Goal: Task Accomplishment & Management: Manage account settings

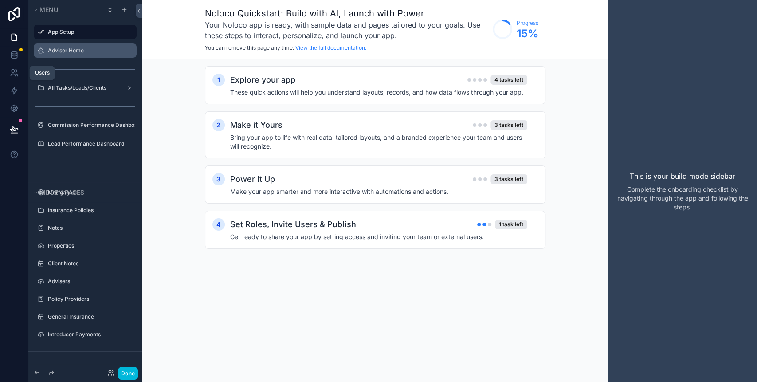
click at [51, 52] on label "Adviser Home" at bounding box center [89, 50] width 83 height 7
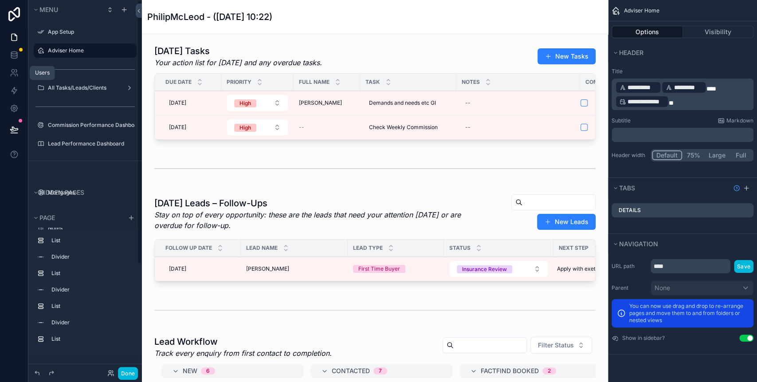
click at [134, 372] on button "Done" at bounding box center [128, 373] width 20 height 13
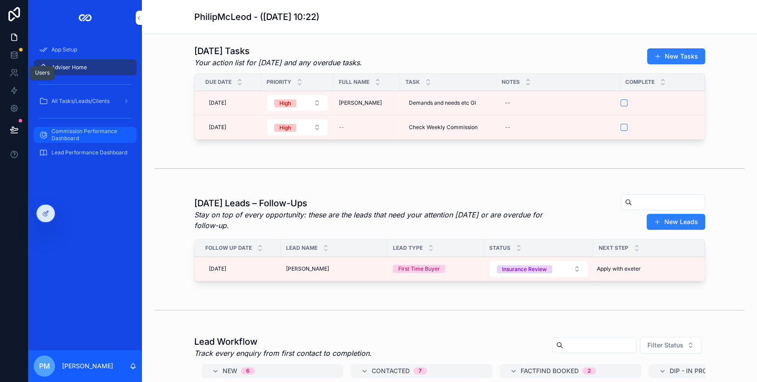
click at [67, 135] on span "Commission Performance Dashboard" at bounding box center [89, 135] width 76 height 14
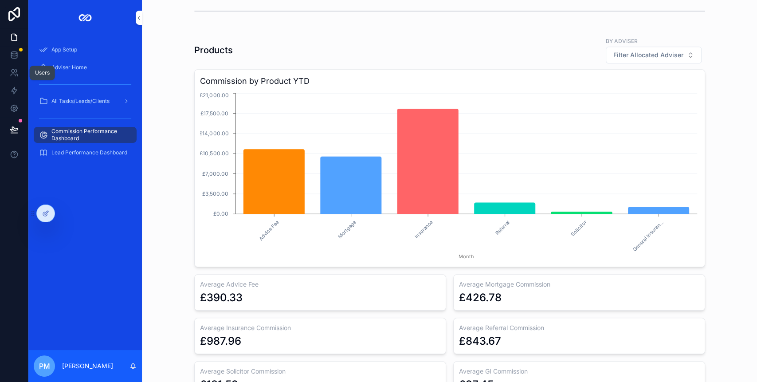
scroll to position [532, 0]
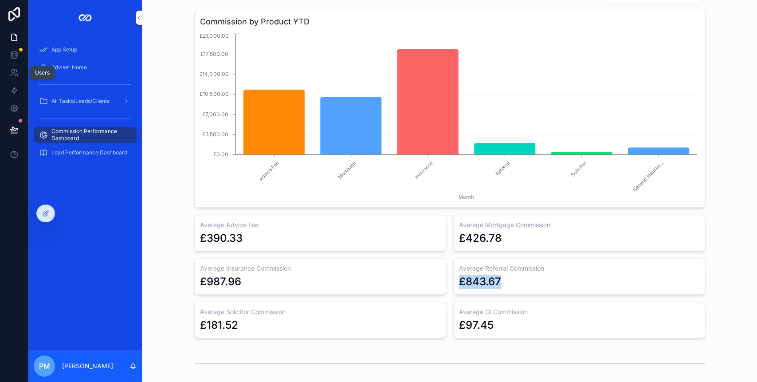
drag, startPoint x: 502, startPoint y: 283, endPoint x: 455, endPoint y: 282, distance: 47.0
click at [459, 282] on div "£843.67" at bounding box center [579, 281] width 240 height 14
click at [174, 219] on div "Products by Adviser Filter Allocated Adviser Commission by Product YTD Advice F…" at bounding box center [449, 157] width 601 height 368
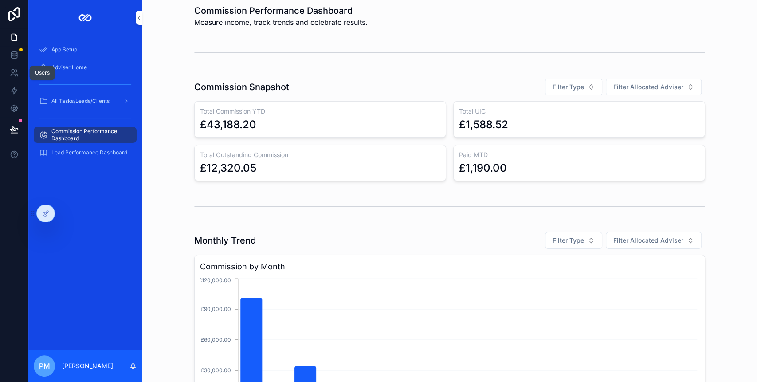
scroll to position [0, 0]
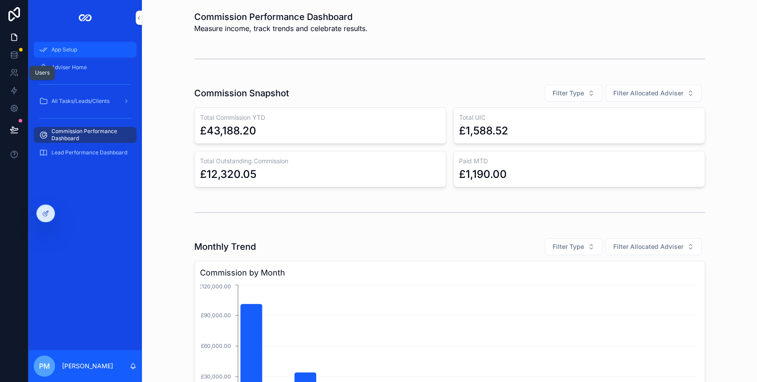
click at [95, 47] on div "App Setup" at bounding box center [85, 50] width 92 height 14
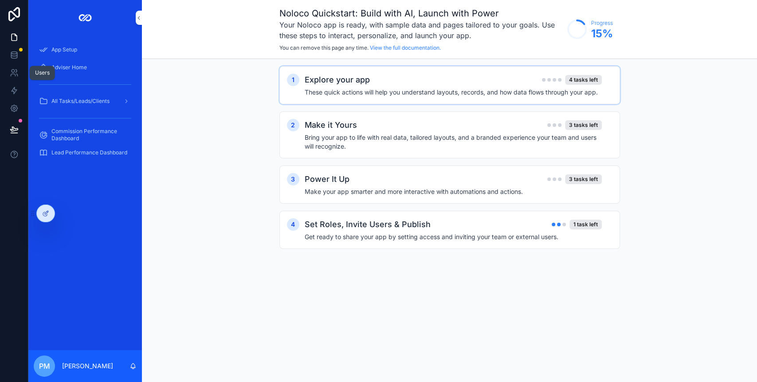
click at [408, 86] on div "Explore your app 4 tasks left These quick actions will help you understand layo…" at bounding box center [459, 85] width 308 height 23
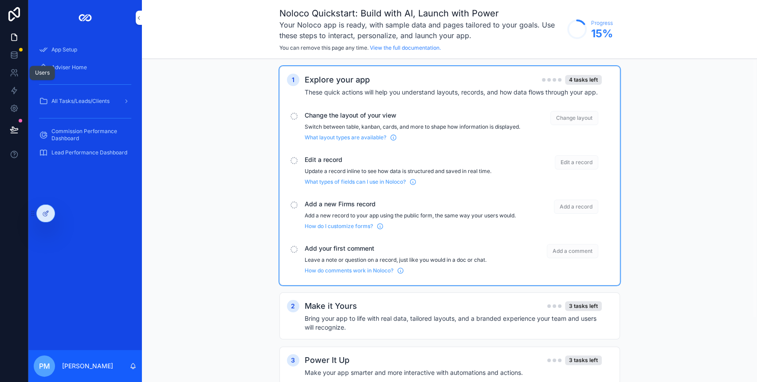
click at [294, 115] on div "scrollable content" at bounding box center [293, 116] width 7 height 7
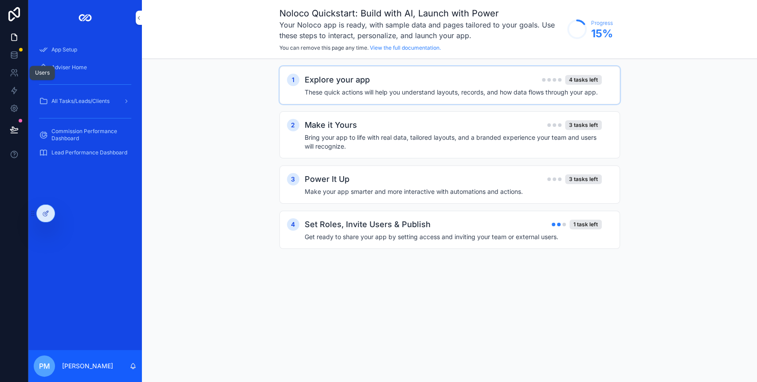
click at [301, 104] on div "1 Explore your app 4 tasks left These quick actions will help you understand la…" at bounding box center [449, 166] width 341 height 200
click at [338, 77] on h2 "Explore your app" at bounding box center [337, 80] width 65 height 12
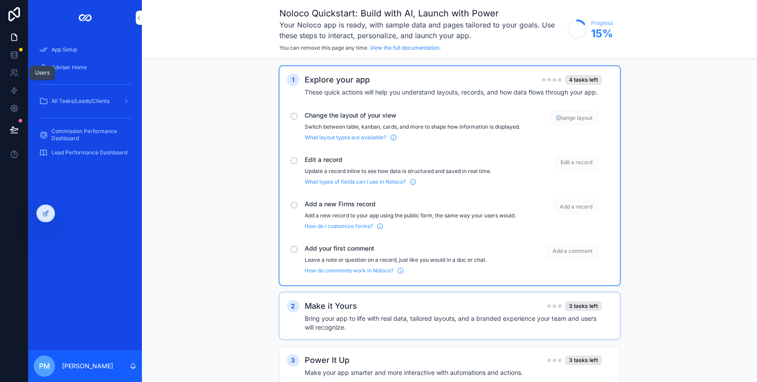
drag, startPoint x: 560, startPoint y: 120, endPoint x: 528, endPoint y: 118, distance: 32.0
click at [534, 120] on div "Change layout" at bounding box center [562, 126] width 71 height 30
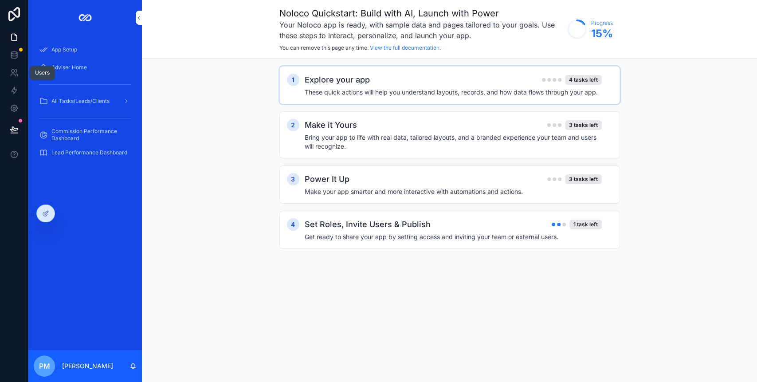
click at [453, 92] on h4 "These quick actions will help you understand layouts, records, and how data flo…" at bounding box center [453, 92] width 297 height 9
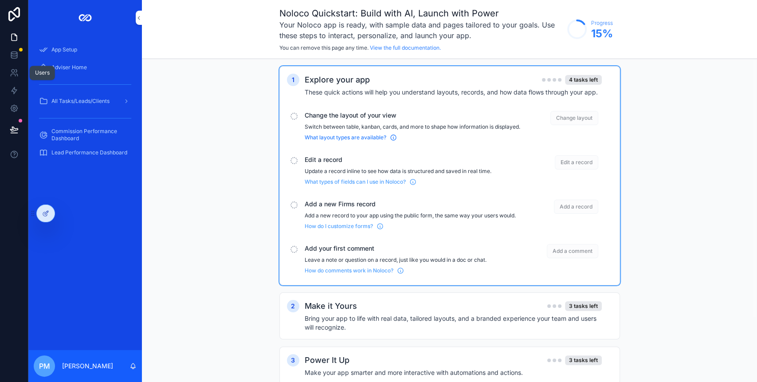
click at [346, 141] on span "What layout types are available?" at bounding box center [346, 137] width 82 height 7
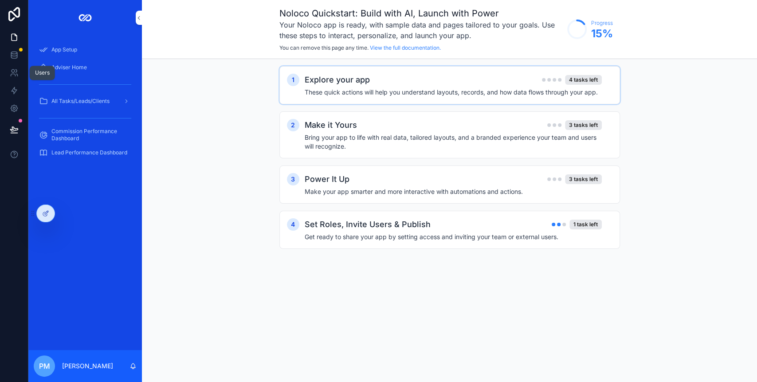
click at [353, 93] on h4 "These quick actions will help you understand layouts, records, and how data flo…" at bounding box center [453, 92] width 297 height 9
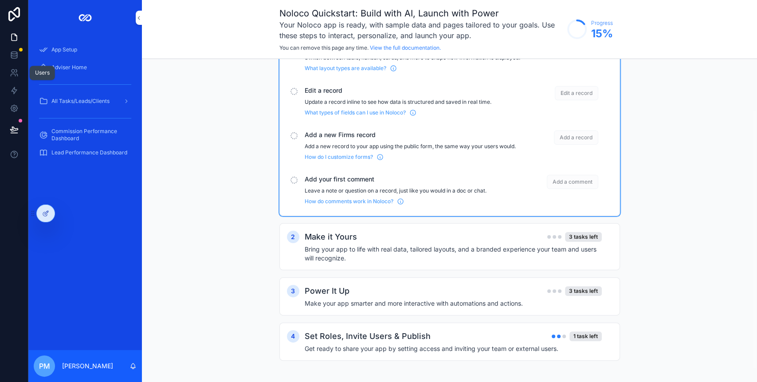
scroll to position [78, 0]
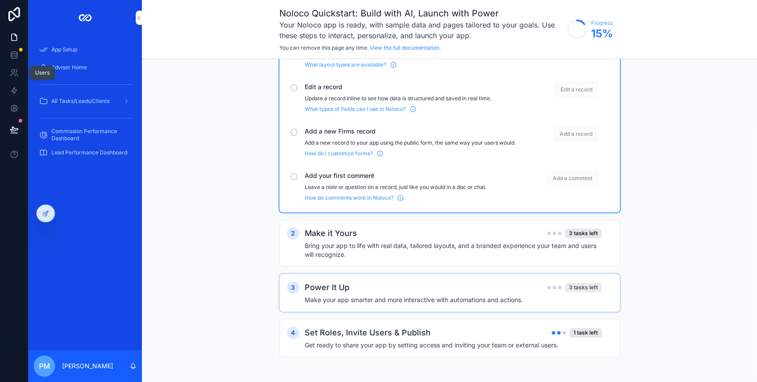
click at [596, 285] on div "3 tasks left" at bounding box center [583, 287] width 37 height 10
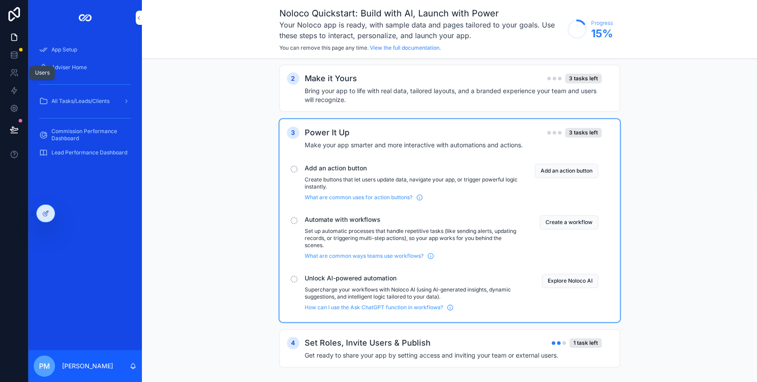
scroll to position [244, 0]
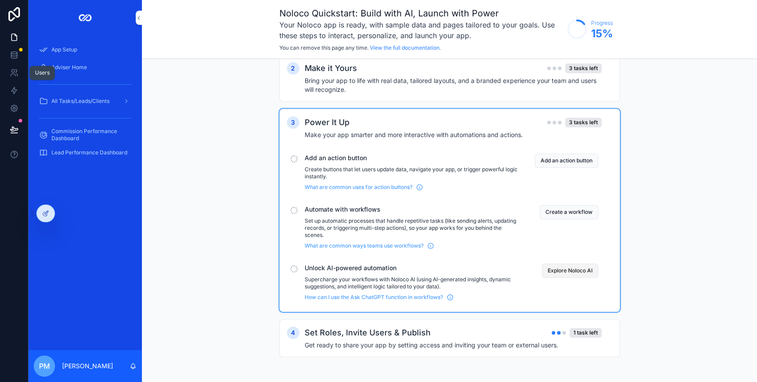
click at [551, 270] on button "Explore Noloco AI" at bounding box center [570, 270] width 56 height 14
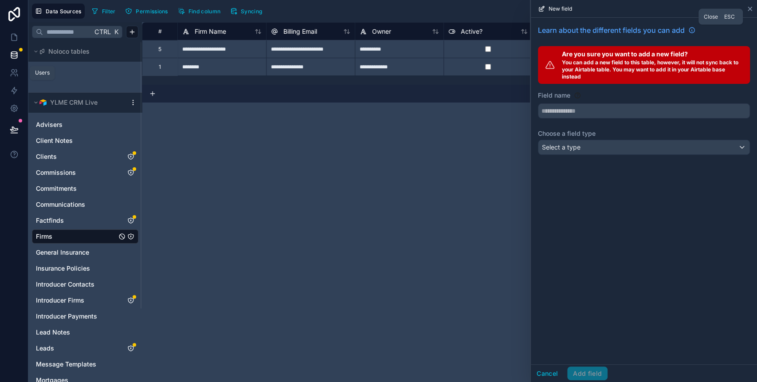
click at [747, 11] on icon at bounding box center [749, 8] width 7 height 7
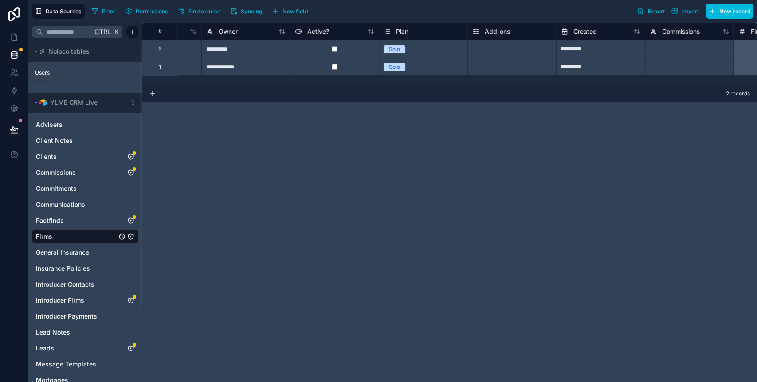
scroll to position [0, 154]
click at [414, 67] on div "Solo" at bounding box center [423, 67] width 88 height 10
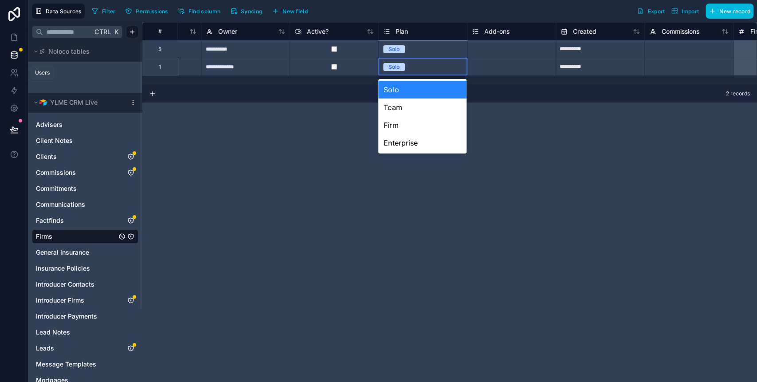
click at [298, 98] on div "2 records" at bounding box center [449, 94] width 615 height 18
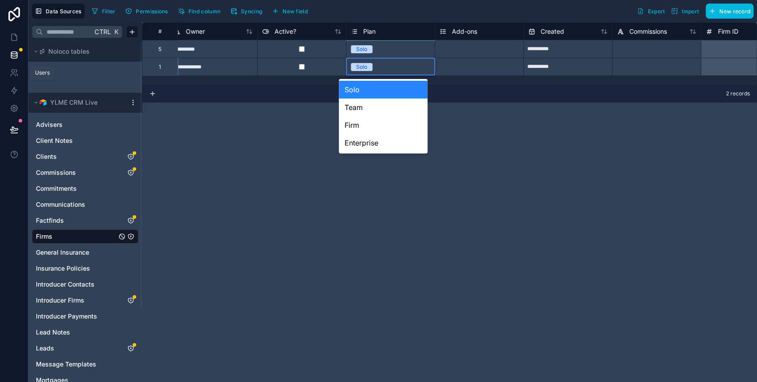
scroll to position [0, 193]
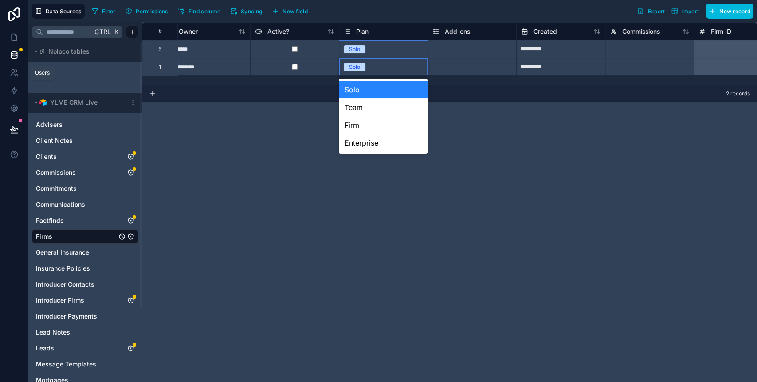
drag, startPoint x: 290, startPoint y: 92, endPoint x: 284, endPoint y: 87, distance: 7.8
click at [289, 93] on div "2 records" at bounding box center [449, 94] width 615 height 18
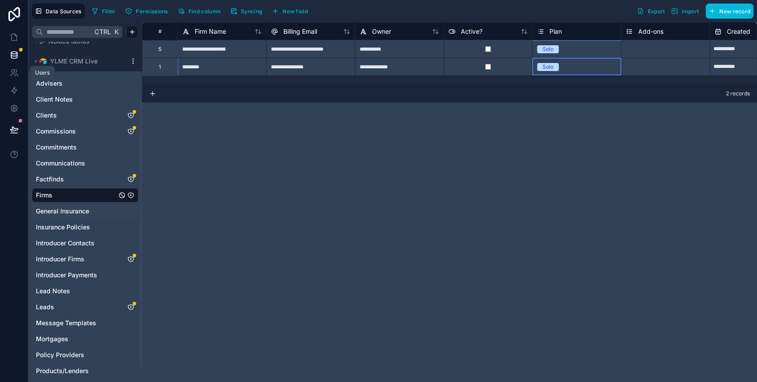
scroll to position [94, 0]
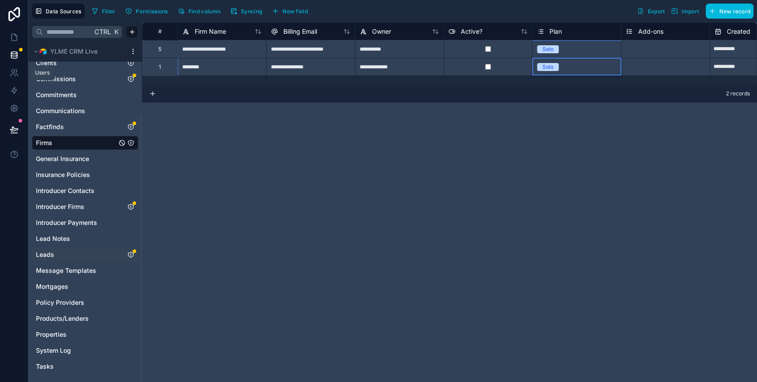
click at [77, 252] on link "Leads" at bounding box center [76, 254] width 81 height 9
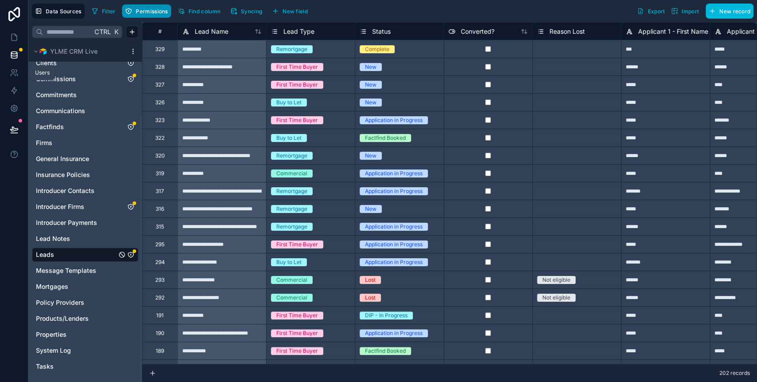
click at [145, 14] on span "Permissions" at bounding box center [152, 11] width 32 height 7
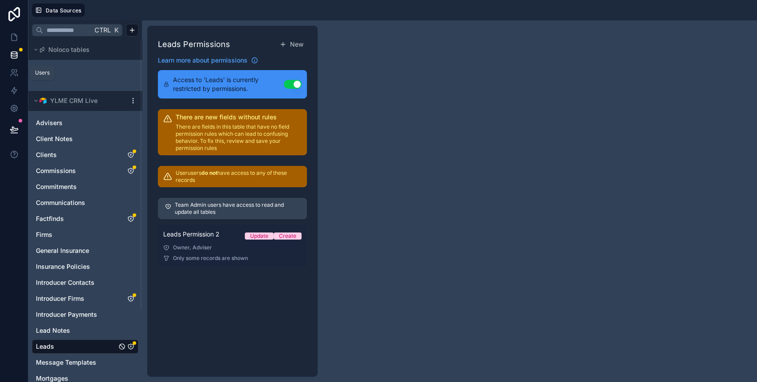
click at [199, 236] on span "Leads Permission 2" at bounding box center [191, 234] width 56 height 9
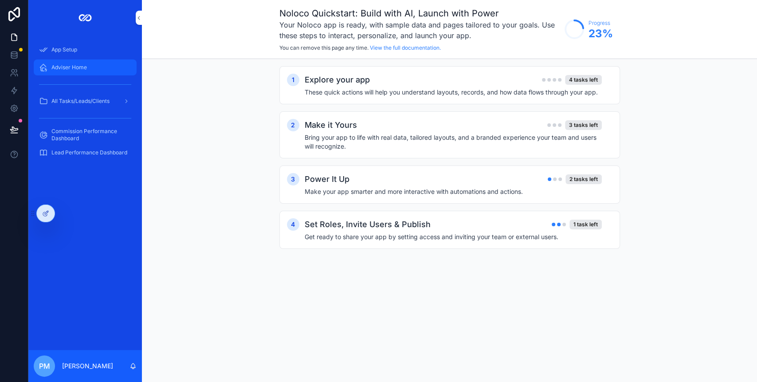
click at [65, 62] on div "Adviser Home" at bounding box center [85, 67] width 92 height 14
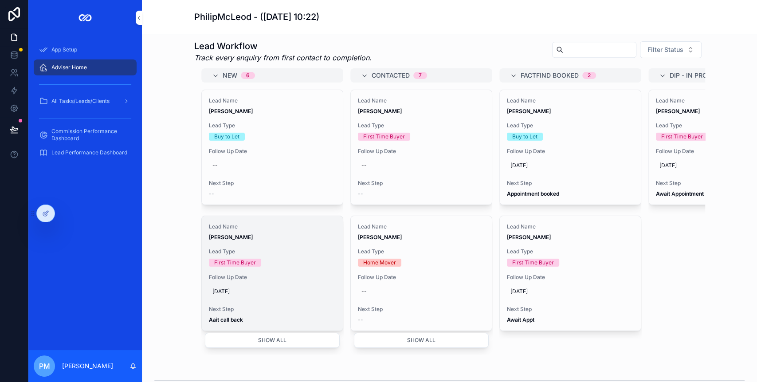
scroll to position [8, 0]
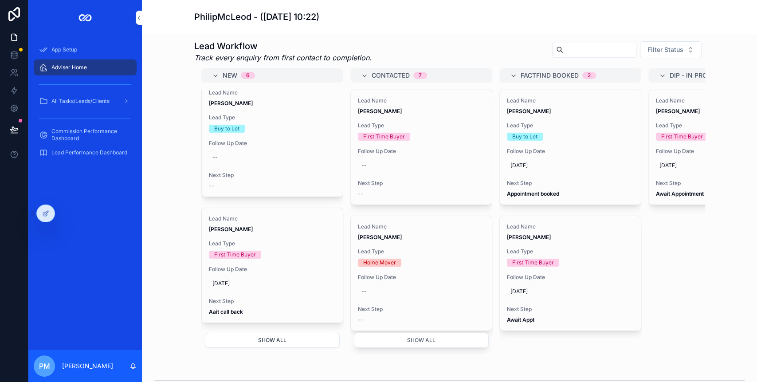
click at [264, 336] on button "Show all" at bounding box center [272, 340] width 135 height 15
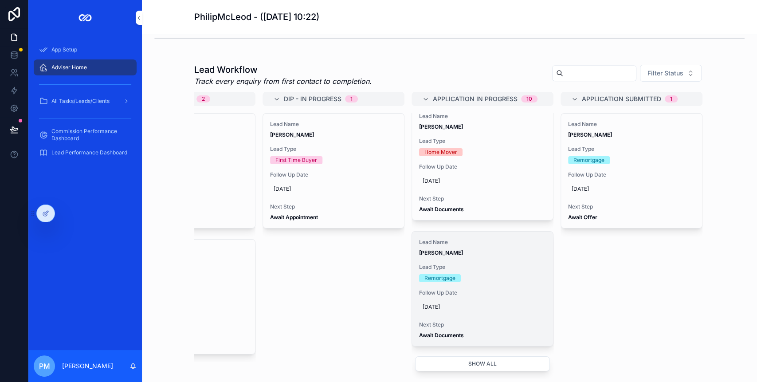
scroll to position [295, 0]
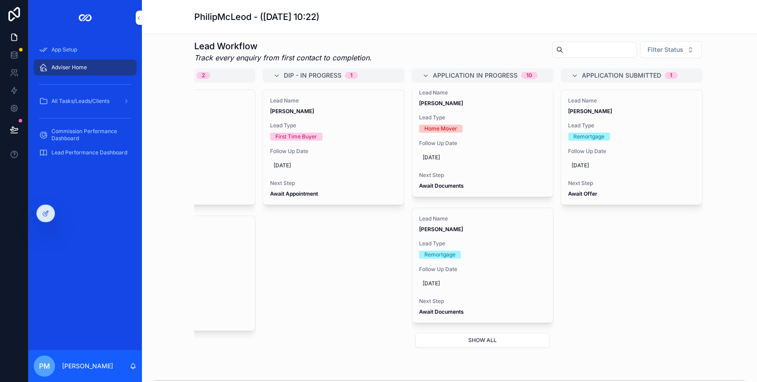
click at [478, 339] on button "Show all" at bounding box center [482, 340] width 135 height 15
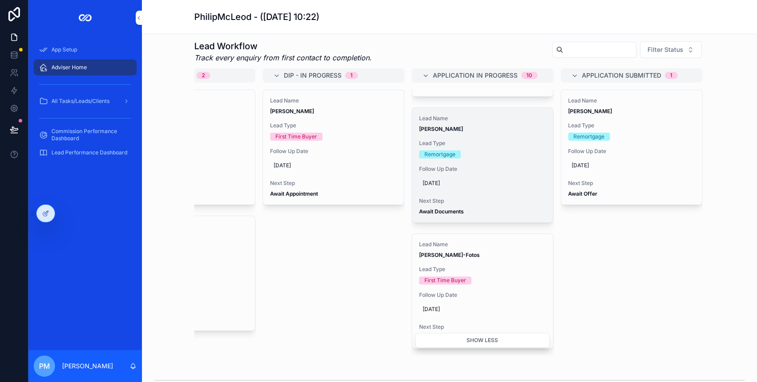
scroll to position [126, 0]
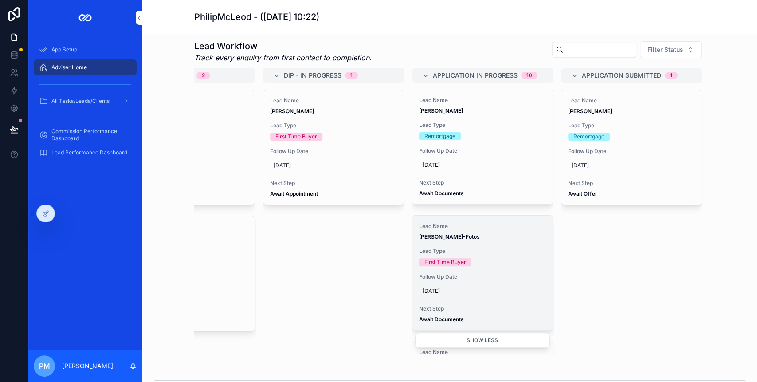
click at [475, 309] on span "Next Step" at bounding box center [482, 308] width 127 height 7
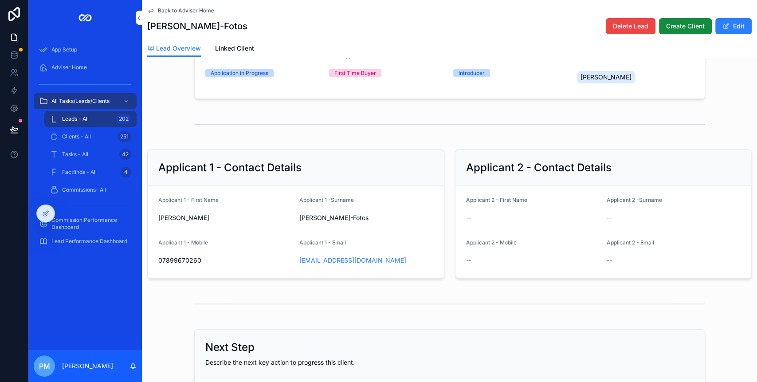
scroll to position [236, 0]
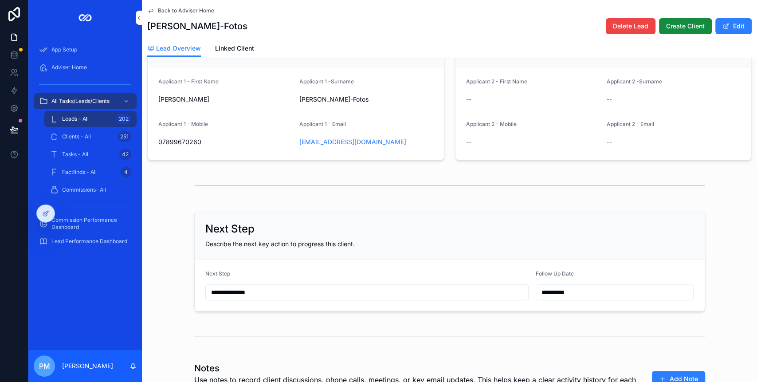
drag, startPoint x: 270, startPoint y: 301, endPoint x: 173, endPoint y: 302, distance: 97.1
click at [173, 302] on div "**********" at bounding box center [449, 261] width 615 height 108
type input "**********"
click at [161, 12] on span "Back to Adviser Home" at bounding box center [186, 10] width 56 height 7
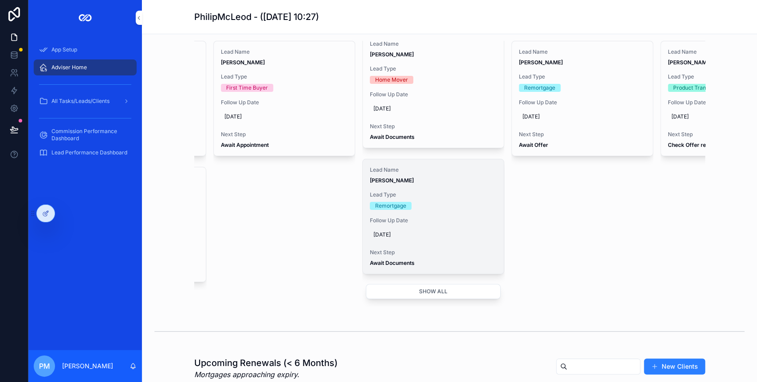
scroll to position [355, 0]
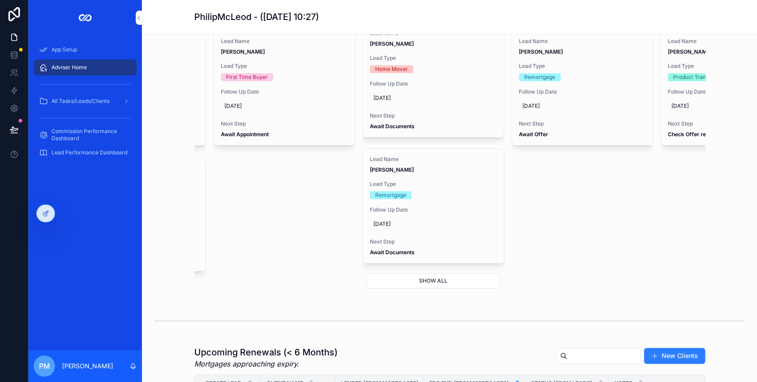
click at [444, 280] on button "Show all" at bounding box center [433, 280] width 135 height 15
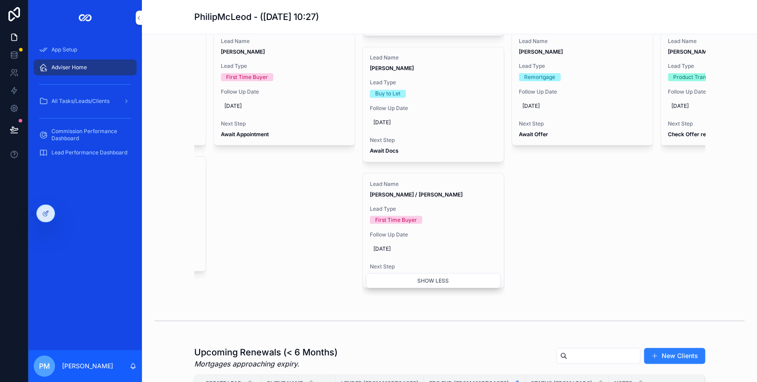
scroll to position [1015, 0]
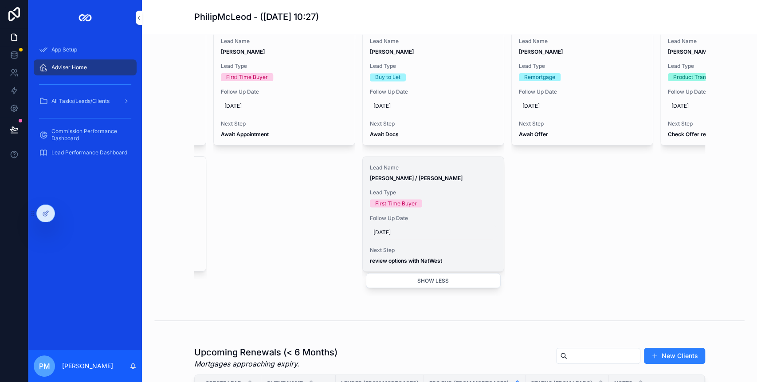
click at [386, 225] on div "[DATE]" at bounding box center [433, 232] width 127 height 14
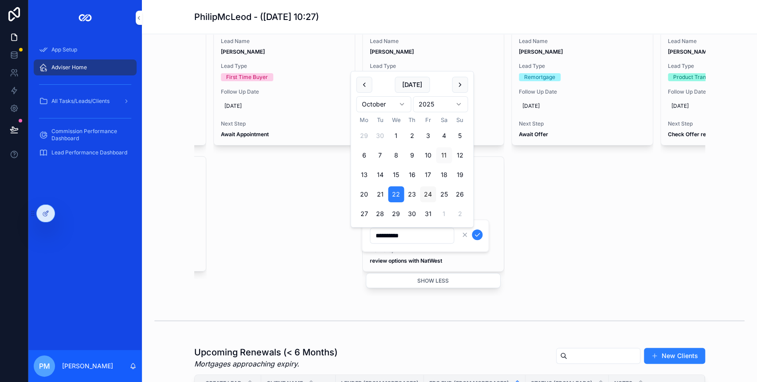
click at [423, 192] on button "24" at bounding box center [428, 194] width 16 height 16
click at [426, 169] on button "17" at bounding box center [428, 175] width 16 height 16
type input "**********"
click at [475, 234] on icon "scrollable content" at bounding box center [477, 234] width 7 height 7
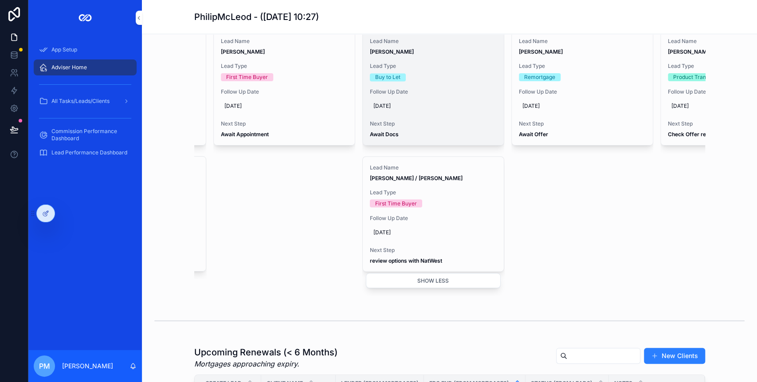
click at [392, 131] on strong "Await Docs" at bounding box center [384, 134] width 29 height 7
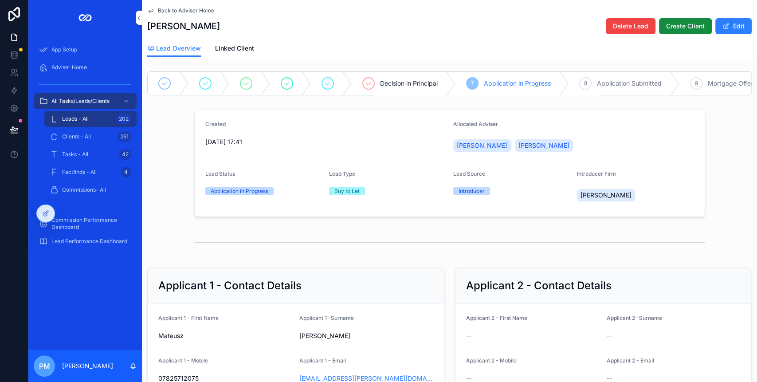
click at [170, 11] on span "Back to Adviser Home" at bounding box center [186, 10] width 56 height 7
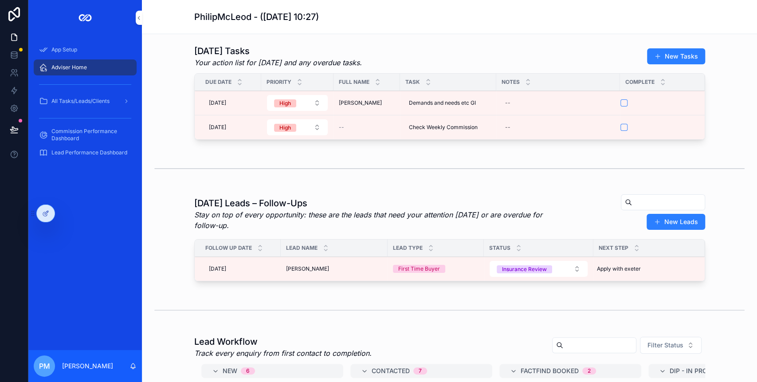
click at [383, 100] on div "[PERSON_NAME] [PERSON_NAME]" at bounding box center [367, 102] width 56 height 7
click at [310, 266] on span "[PERSON_NAME]" at bounding box center [307, 268] width 43 height 7
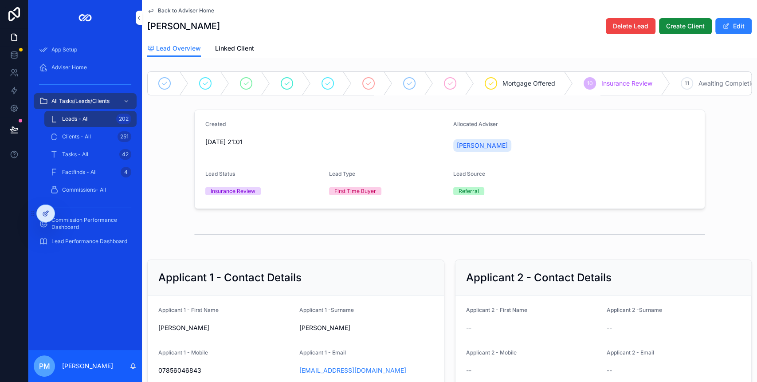
click at [47, 213] on icon at bounding box center [47, 213] width 4 height 4
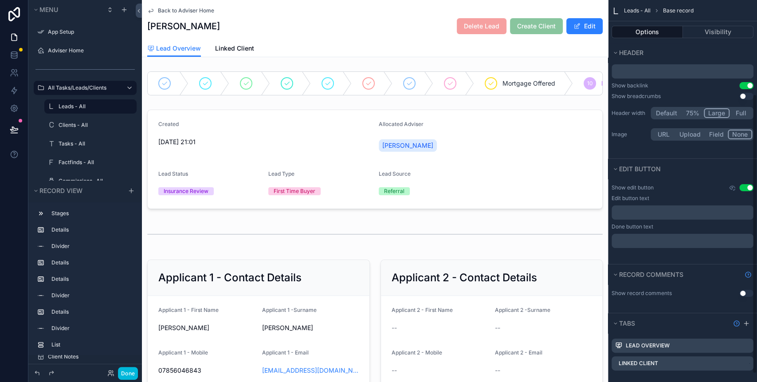
scroll to position [138, 0]
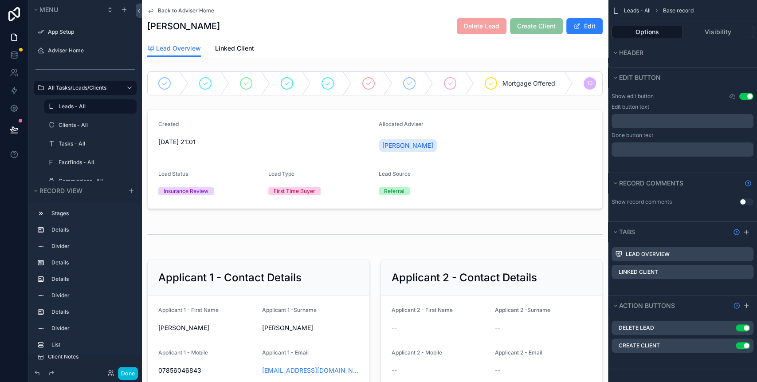
click at [0, 0] on icon "scrollable content" at bounding box center [0, 0] width 0 height 0
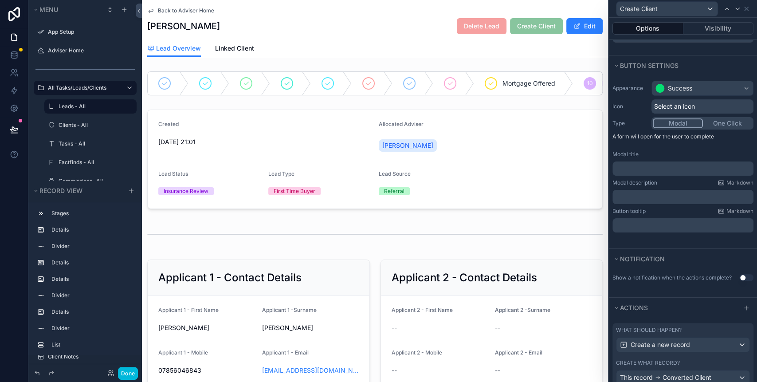
scroll to position [59, 0]
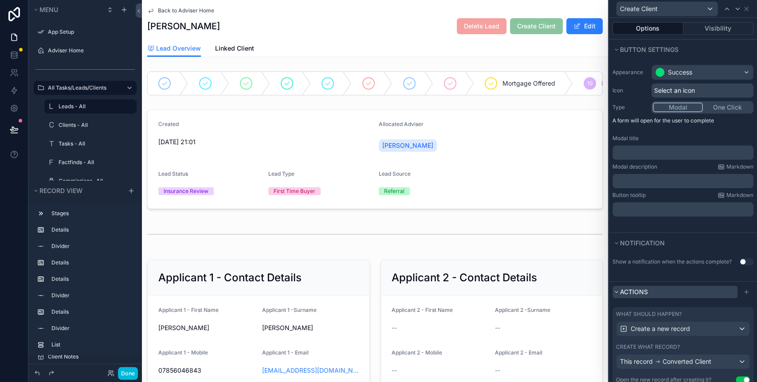
click at [631, 295] on span "Actions" at bounding box center [634, 292] width 28 height 8
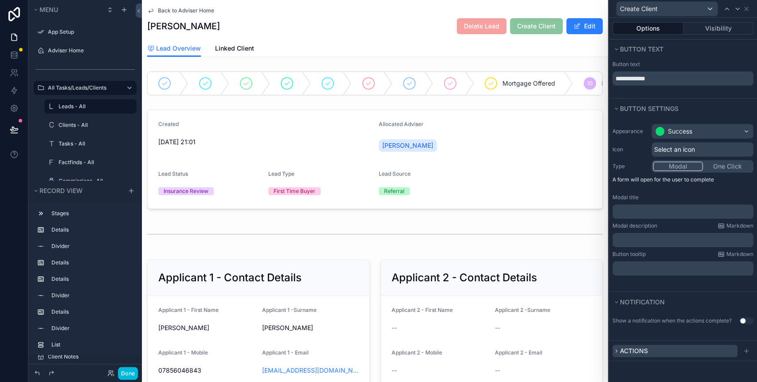
scroll to position [0, 0]
click at [728, 166] on button "One Click" at bounding box center [727, 166] width 49 height 10
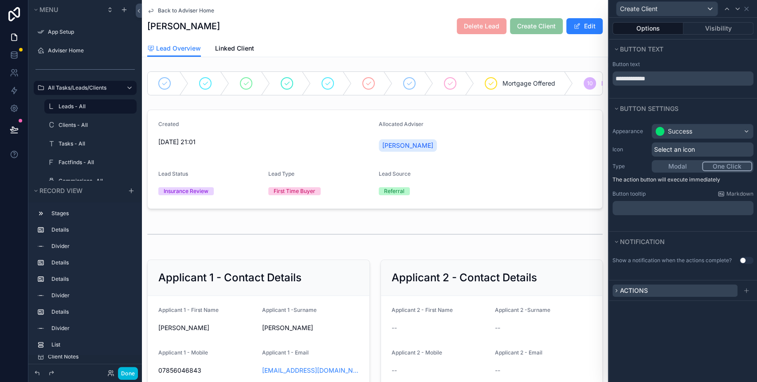
click at [637, 292] on span "Actions" at bounding box center [634, 290] width 28 height 8
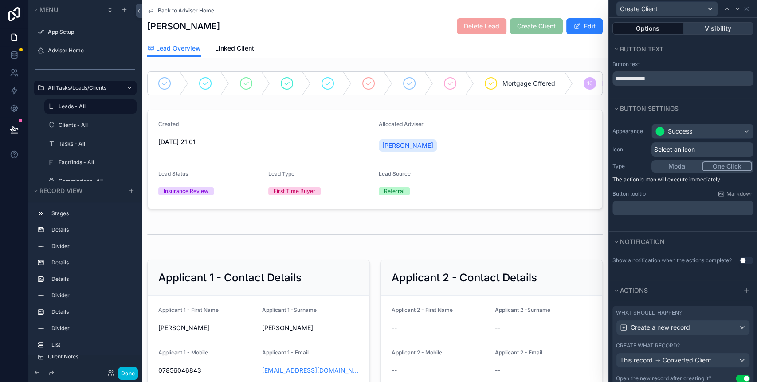
click at [699, 24] on button "Visibility" at bounding box center [718, 28] width 71 height 12
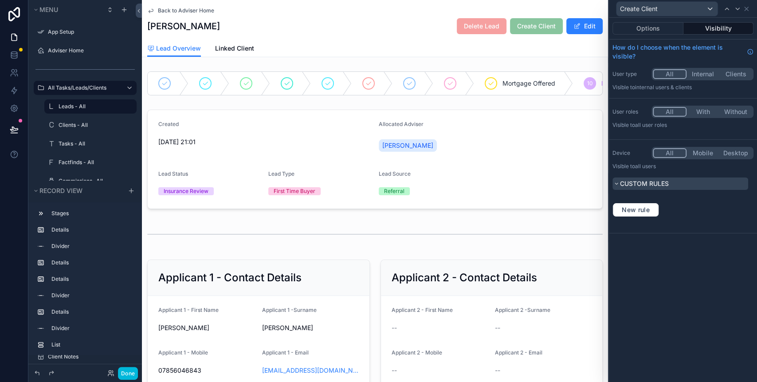
click at [630, 184] on span "Custom rules" at bounding box center [644, 184] width 49 height 8
click at [633, 214] on button "New rule" at bounding box center [635, 210] width 47 height 14
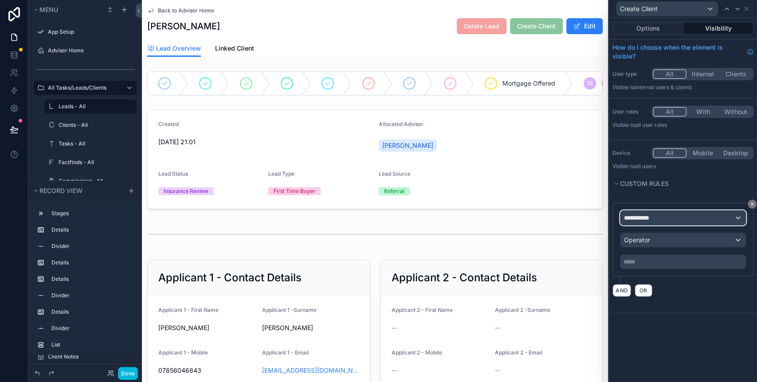
click at [658, 212] on div "**********" at bounding box center [682, 218] width 125 height 14
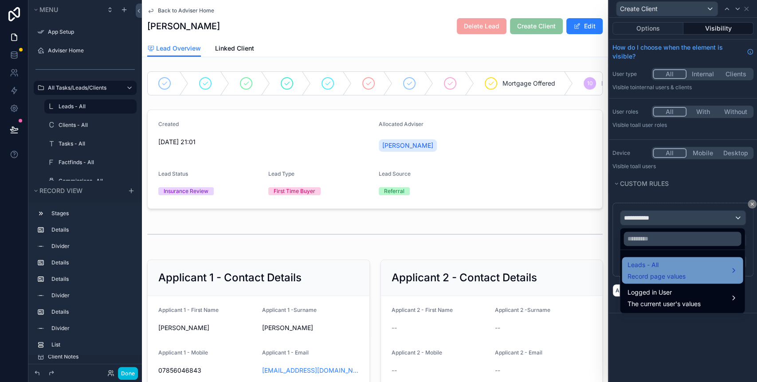
click at [672, 267] on span "Leads - All" at bounding box center [656, 264] width 58 height 11
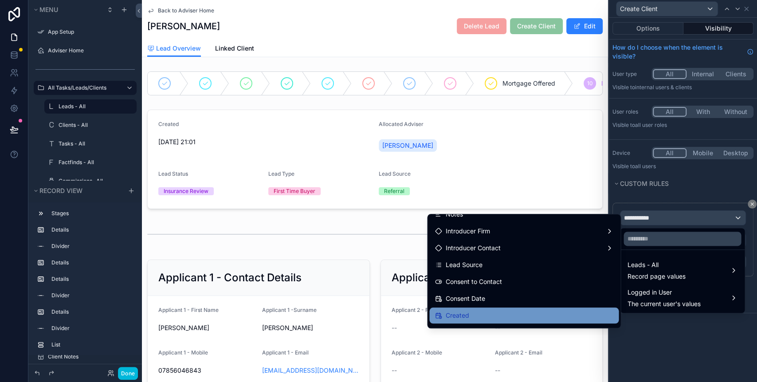
scroll to position [177, 0]
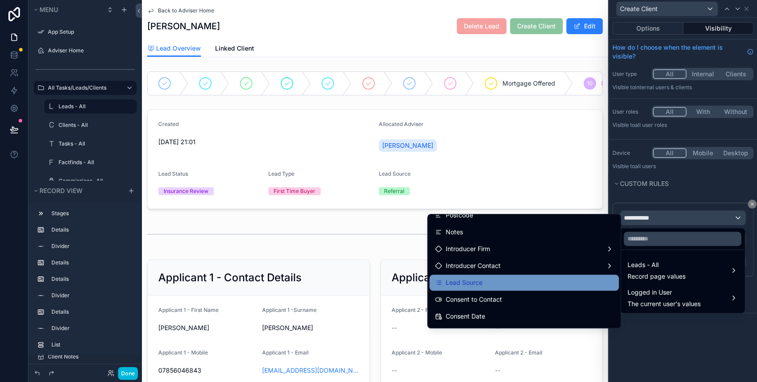
click at [464, 281] on span "Lead Source" at bounding box center [463, 282] width 37 height 11
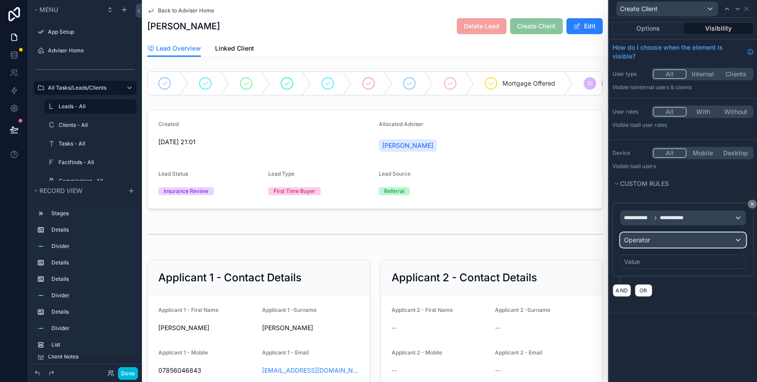
click at [656, 244] on div "Operator" at bounding box center [682, 240] width 125 height 14
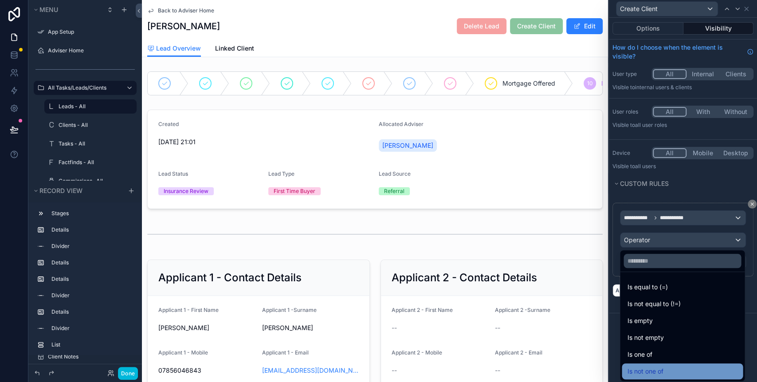
click at [663, 366] on span "Is not one of" at bounding box center [645, 371] width 36 height 11
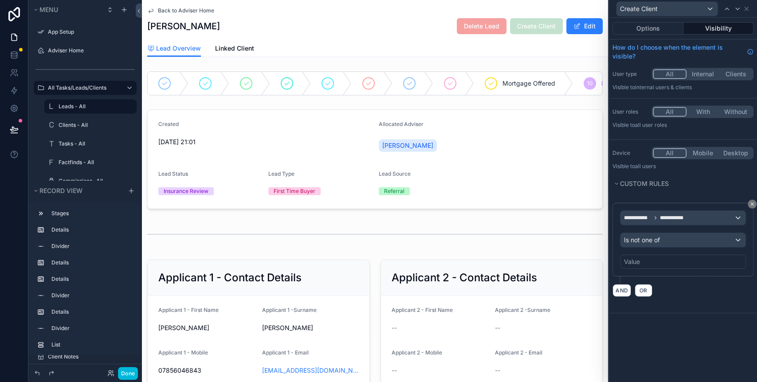
click at [634, 261] on div "Value" at bounding box center [632, 261] width 16 height 9
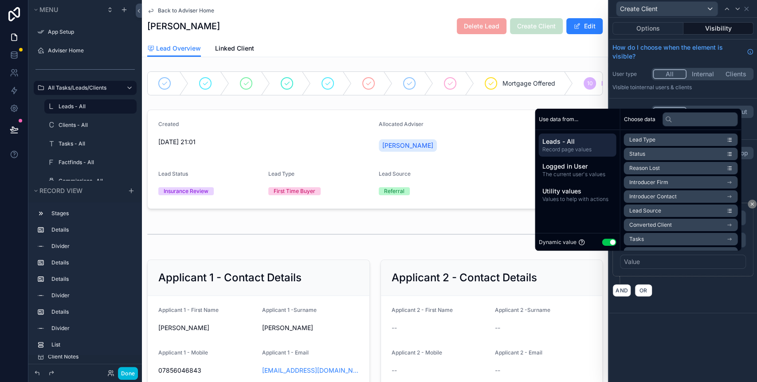
click at [603, 238] on div "Dynamic value Use setting" at bounding box center [577, 242] width 78 height 10
click at [607, 242] on button "Use setting" at bounding box center [609, 242] width 14 height 7
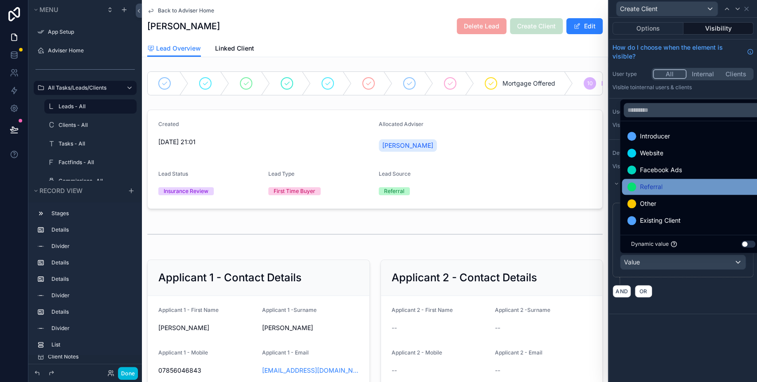
scroll to position [0, 0]
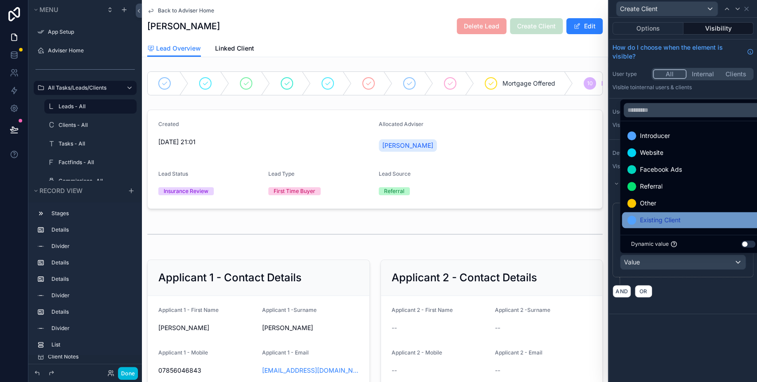
click at [670, 216] on span "Existing Client" at bounding box center [659, 220] width 41 height 11
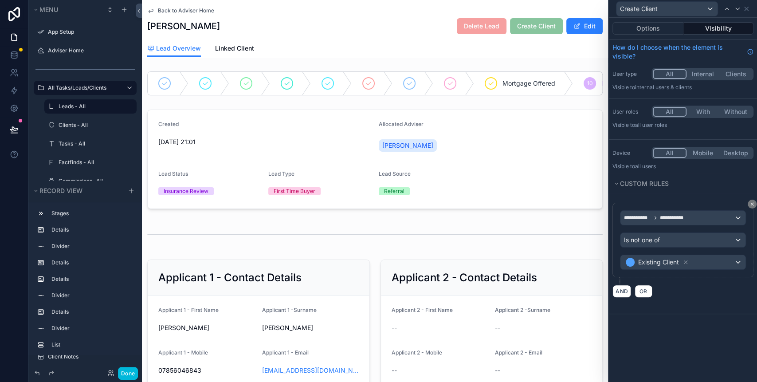
click at [685, 292] on div "AND OR" at bounding box center [682, 290] width 141 height 13
click at [682, 332] on div "**********" at bounding box center [683, 200] width 148 height 364
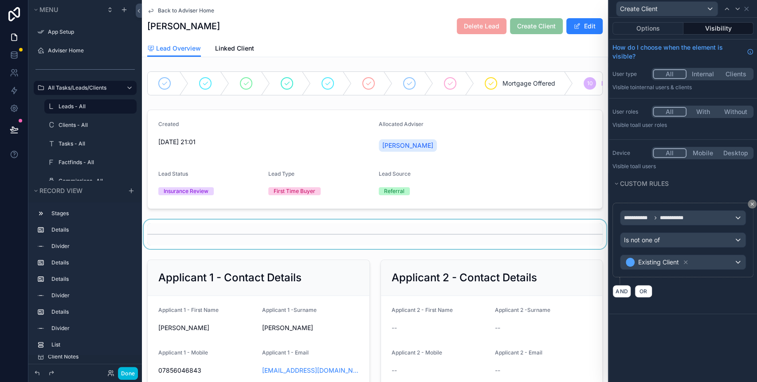
click at [596, 234] on div "scrollable content" at bounding box center [375, 233] width 466 height 29
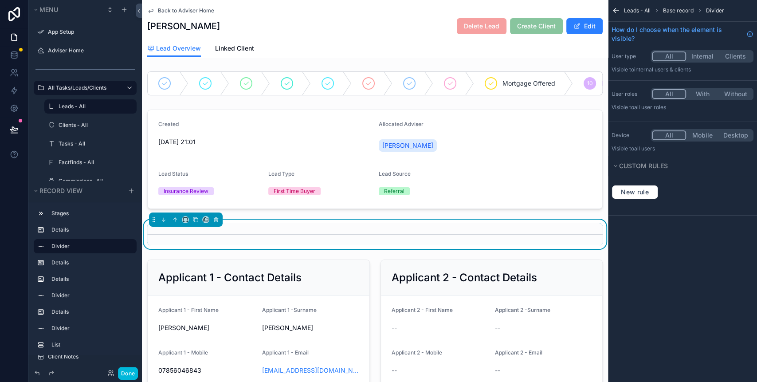
click at [713, 225] on div "Leads - All Base record Divider How do I choose when the element is visible? Us…" at bounding box center [682, 115] width 149 height 230
click at [680, 13] on span "Base record" at bounding box center [678, 10] width 31 height 7
click at [679, 9] on span "Base record" at bounding box center [678, 10] width 31 height 7
click at [617, 9] on icon "scrollable content" at bounding box center [615, 10] width 9 height 9
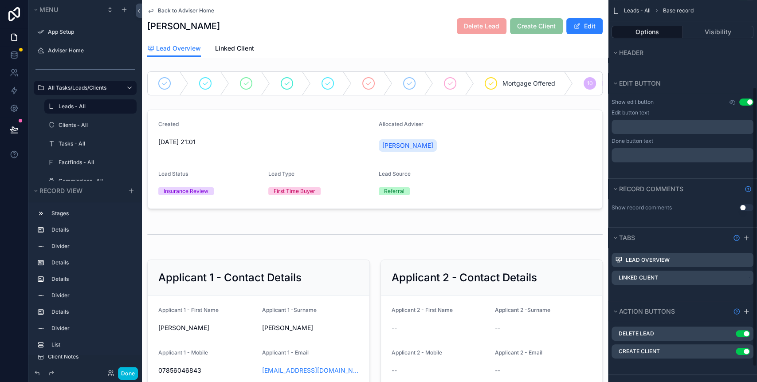
scroll to position [138, 0]
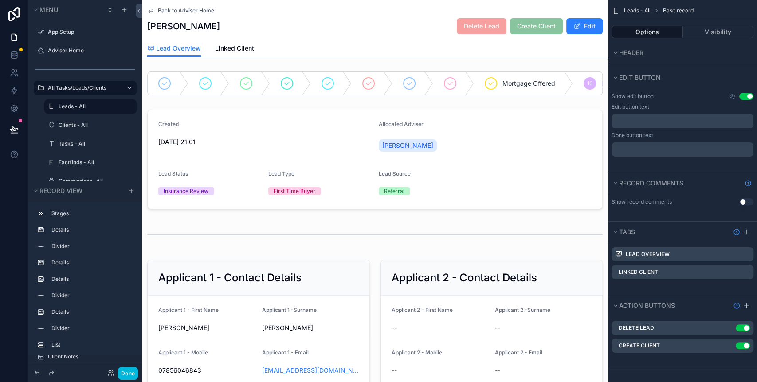
click at [0, 0] on icon "scrollable content" at bounding box center [0, 0] width 0 height 0
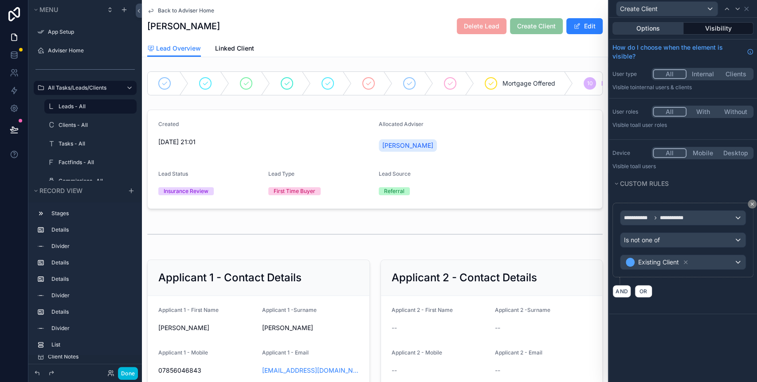
click at [661, 24] on button "Options" at bounding box center [647, 28] width 71 height 12
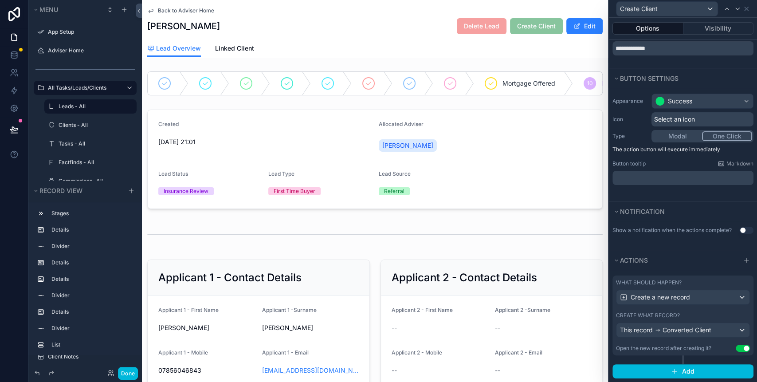
scroll to position [45, 0]
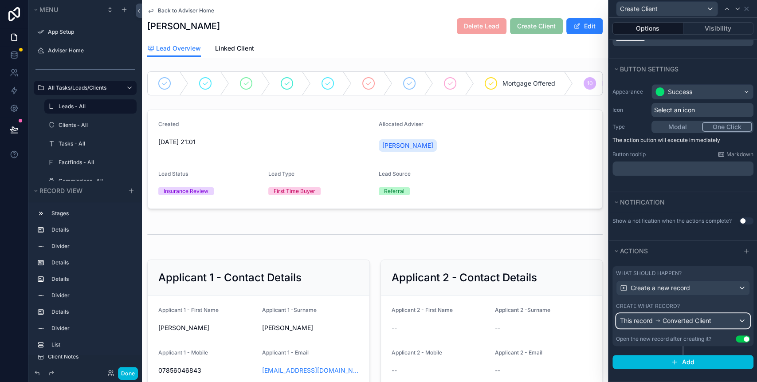
click at [723, 318] on div "This record Converted Client" at bounding box center [682, 321] width 133 height 14
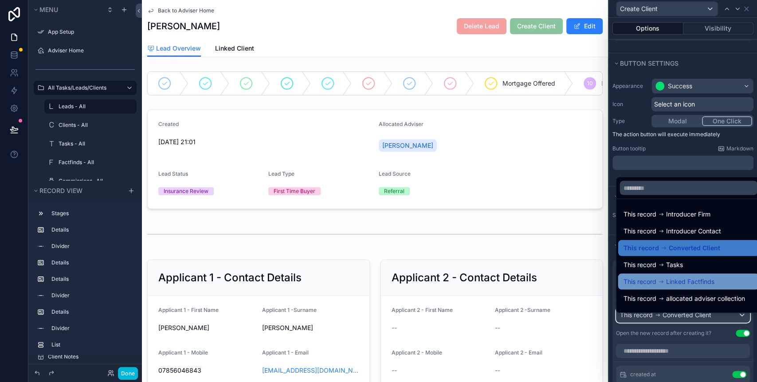
scroll to position [12, 0]
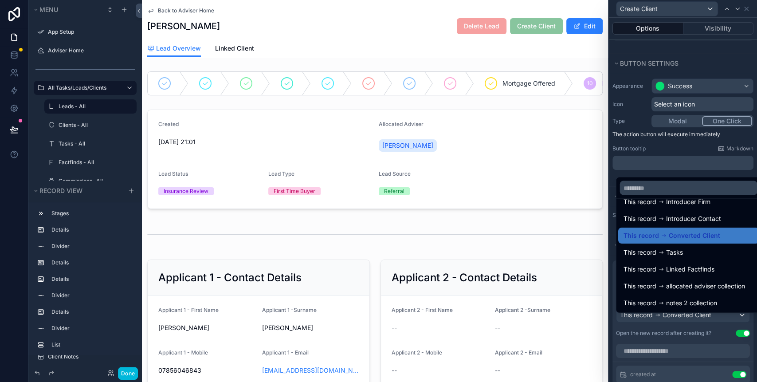
click at [753, 334] on div at bounding box center [683, 191] width 148 height 382
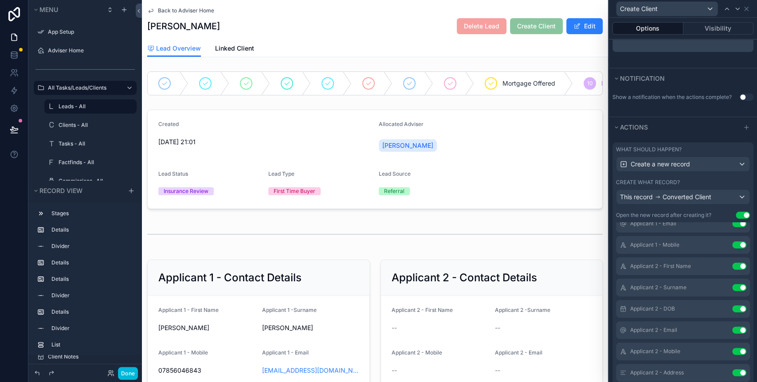
scroll to position [177, 0]
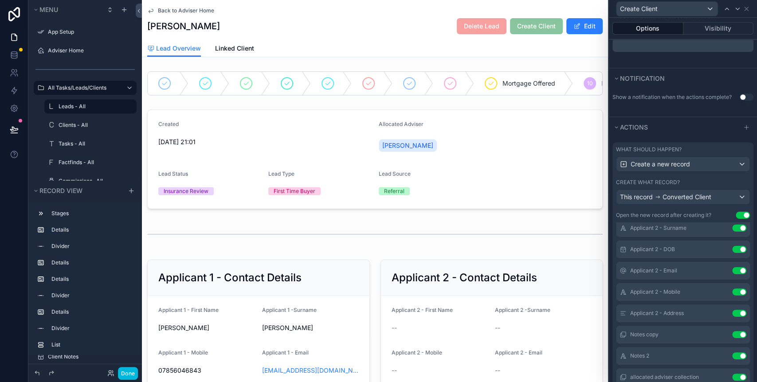
click at [732, 316] on button "Use setting" at bounding box center [739, 313] width 14 height 7
click at [732, 317] on button "Use setting" at bounding box center [739, 313] width 14 height 7
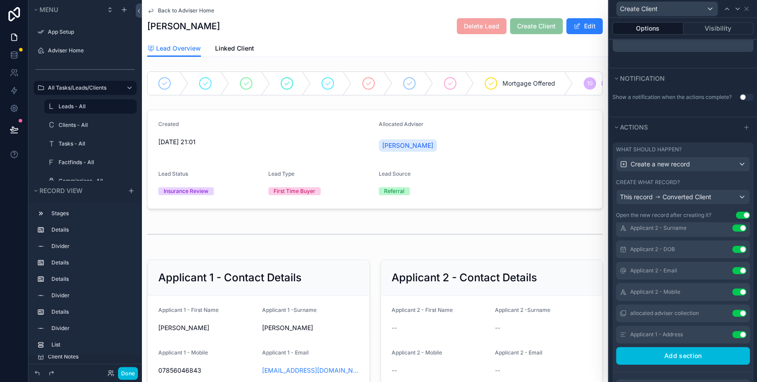
click at [732, 338] on button "Use setting" at bounding box center [739, 334] width 14 height 7
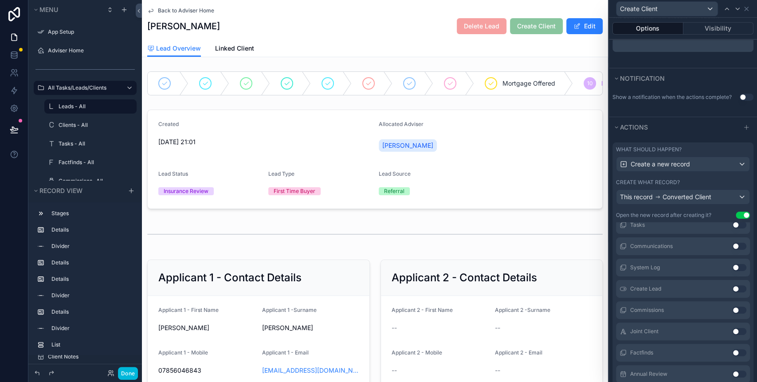
scroll to position [591, 0]
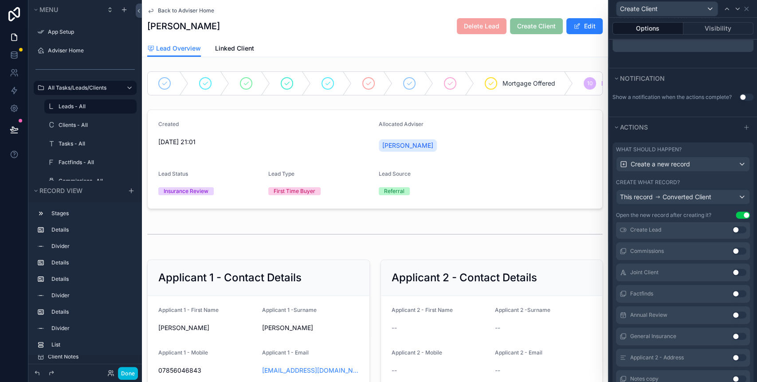
click at [732, 297] on button "Use setting" at bounding box center [739, 293] width 14 height 7
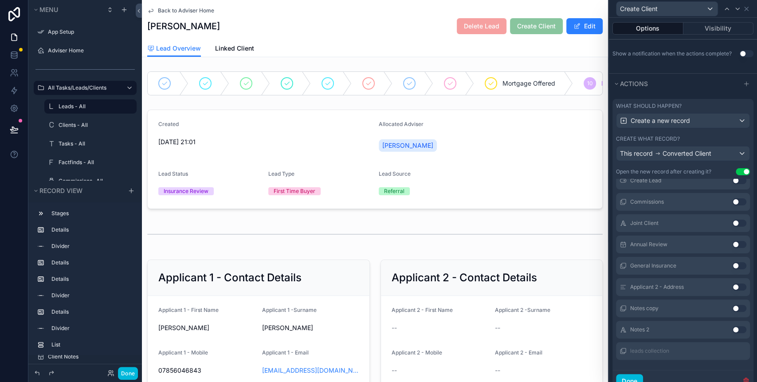
scroll to position [223, 0]
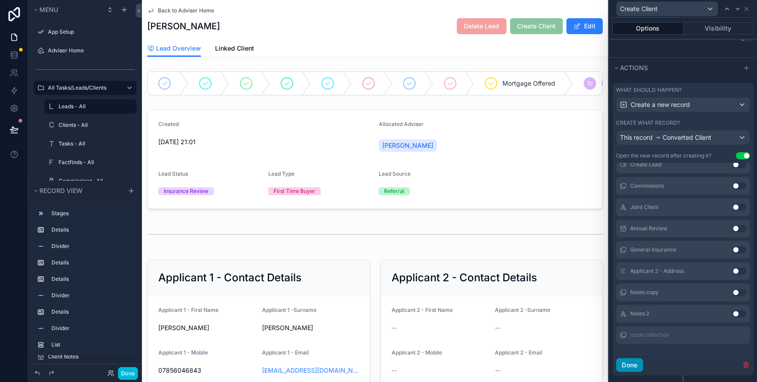
click at [634, 364] on div "Done" at bounding box center [682, 365] width 141 height 22
click at [632, 372] on button "Done" at bounding box center [629, 365] width 27 height 14
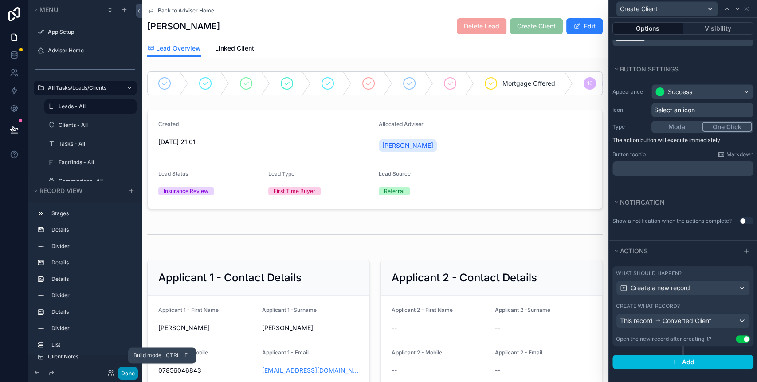
click at [121, 370] on button "Done" at bounding box center [128, 373] width 20 height 13
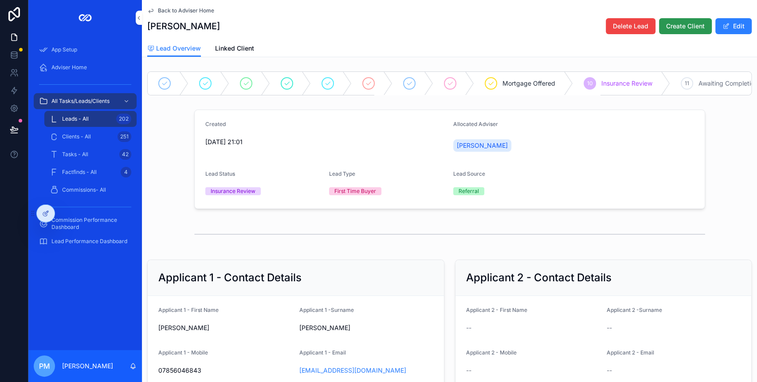
click at [666, 29] on span "Create Client" at bounding box center [685, 26] width 39 height 9
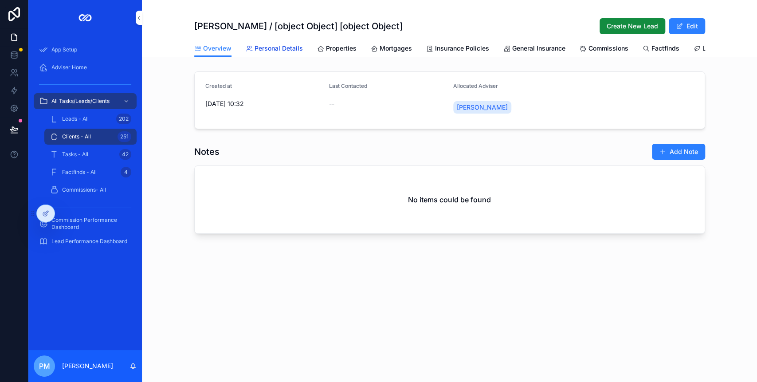
click at [266, 52] on span "Personal Details" at bounding box center [279, 48] width 48 height 9
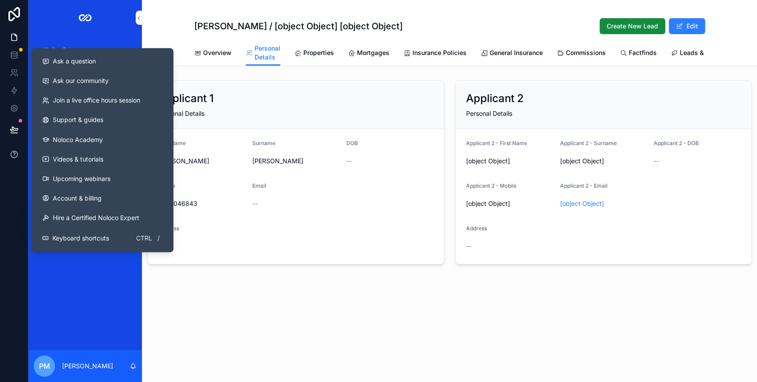
click at [12, 152] on icon at bounding box center [14, 154] width 9 height 9
click at [19, 149] on button at bounding box center [14, 154] width 28 height 25
click at [89, 60] on span "Ask a question" at bounding box center [74, 61] width 43 height 9
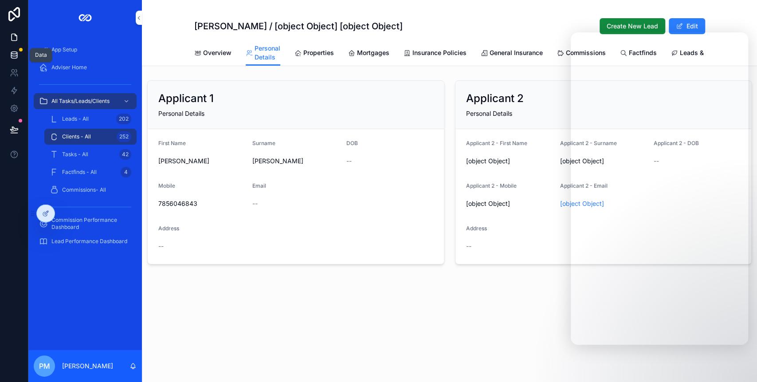
click at [12, 54] on icon at bounding box center [14, 55] width 9 height 9
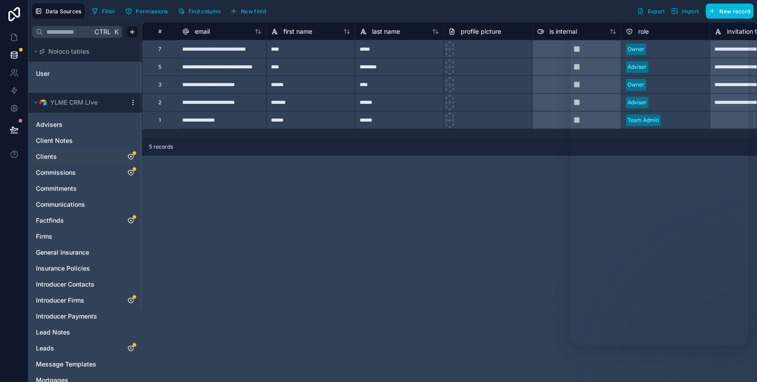
click at [63, 156] on link "Clients" at bounding box center [76, 156] width 81 height 9
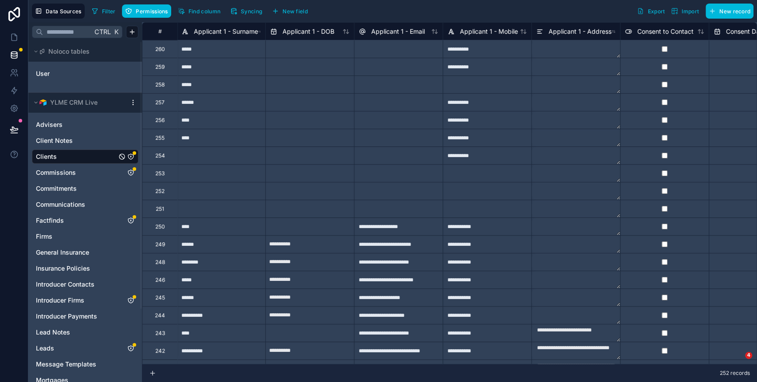
scroll to position [0, 374]
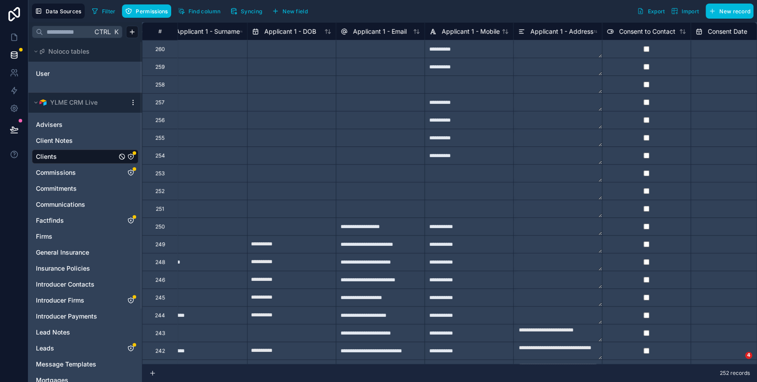
click at [461, 36] on div "Applicant 1 - Mobile" at bounding box center [468, 31] width 89 height 18
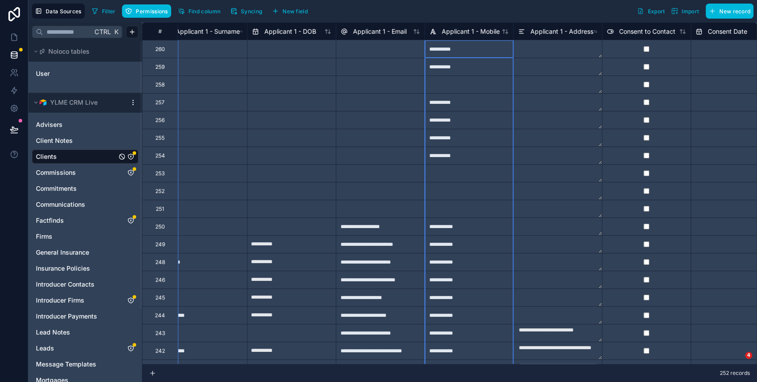
click at [460, 34] on span "Applicant 1 - Mobile" at bounding box center [471, 31] width 58 height 9
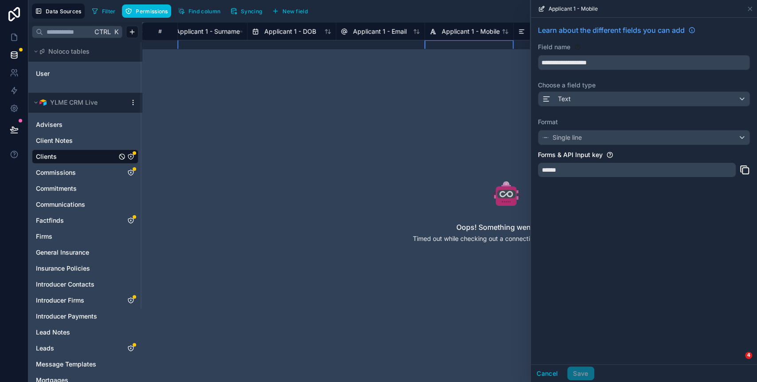
click at [100, 155] on link "Clients" at bounding box center [76, 156] width 81 height 9
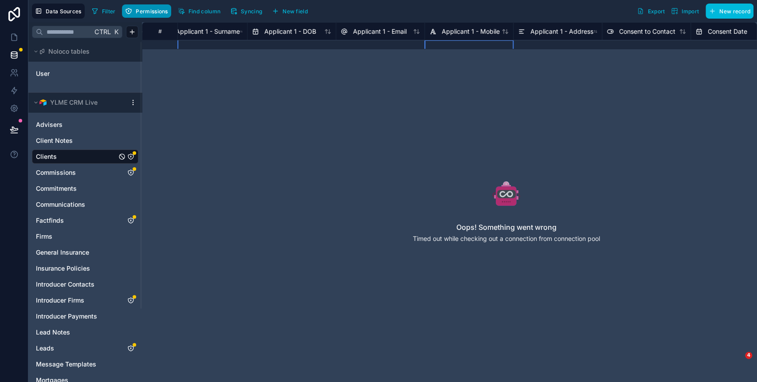
click at [144, 11] on span "Permissions" at bounding box center [152, 11] width 32 height 7
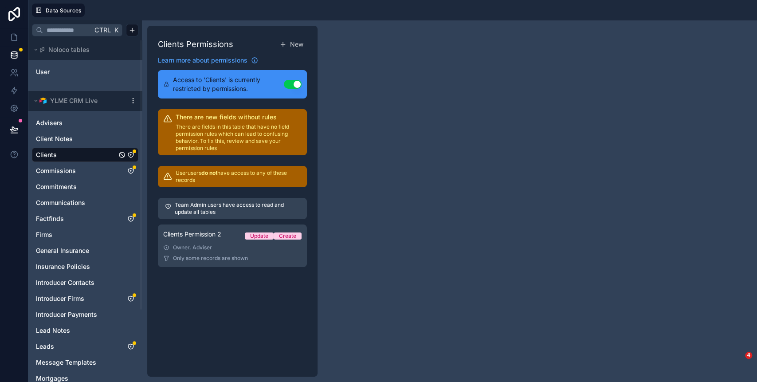
click at [298, 82] on button "Use setting" at bounding box center [293, 84] width 18 height 9
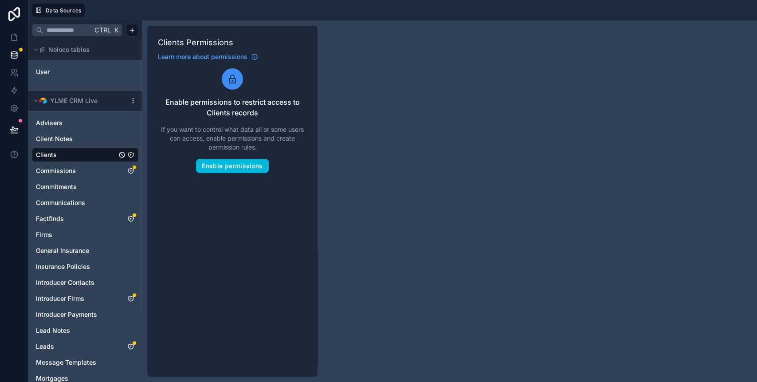
click at [68, 149] on div "Clients" at bounding box center [85, 155] width 106 height 14
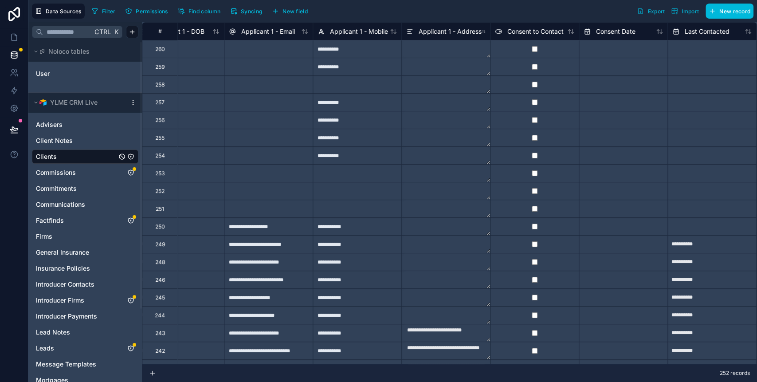
scroll to position [0, 486]
click at [351, 33] on span "Applicant 1 - Mobile" at bounding box center [358, 31] width 58 height 9
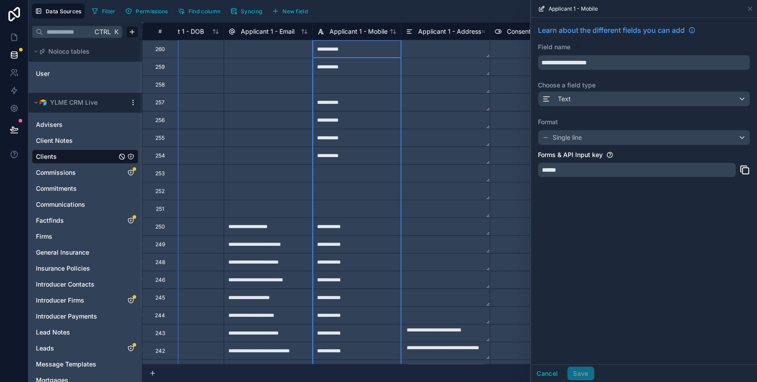
drag, startPoint x: 611, startPoint y: 188, endPoint x: 603, endPoint y: 181, distance: 11.0
click at [611, 188] on div "**********" at bounding box center [644, 104] width 226 height 172
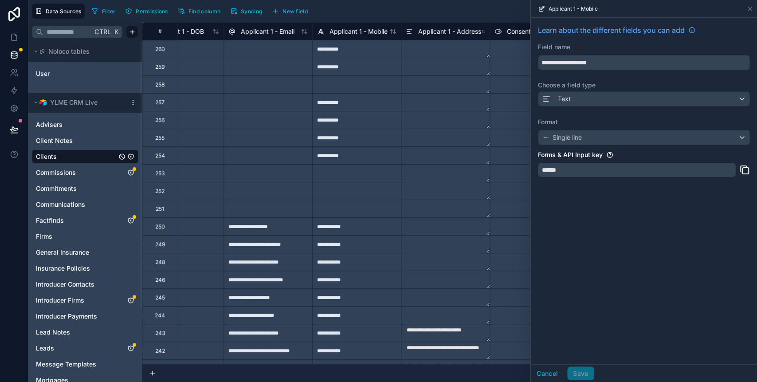
click at [597, 173] on div "******" at bounding box center [637, 170] width 198 height 14
click at [581, 168] on div "******" at bounding box center [637, 170] width 198 height 14
drag, startPoint x: 570, startPoint y: 169, endPoint x: 554, endPoint y: 169, distance: 16.4
click at [563, 169] on div "******" at bounding box center [637, 170] width 198 height 14
click at [552, 169] on div "******" at bounding box center [637, 170] width 198 height 14
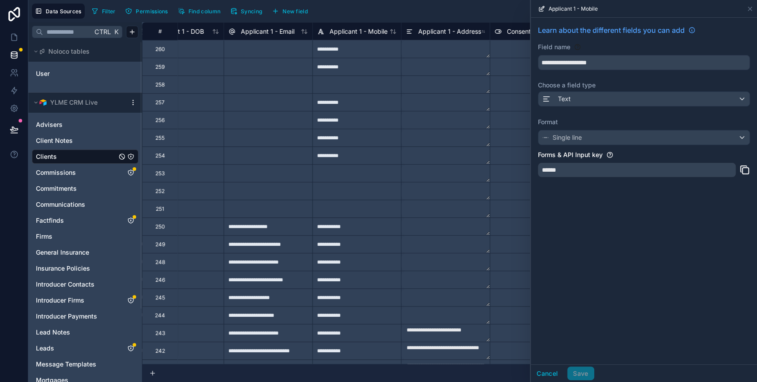
click at [552, 169] on div "******" at bounding box center [637, 170] width 198 height 14
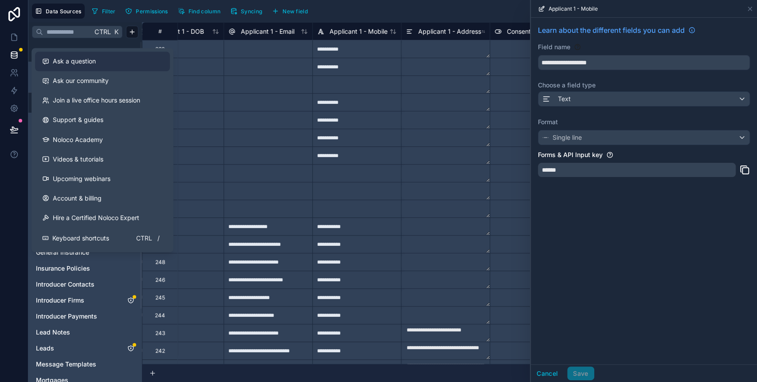
click at [71, 64] on span "Ask a question" at bounding box center [74, 61] width 43 height 9
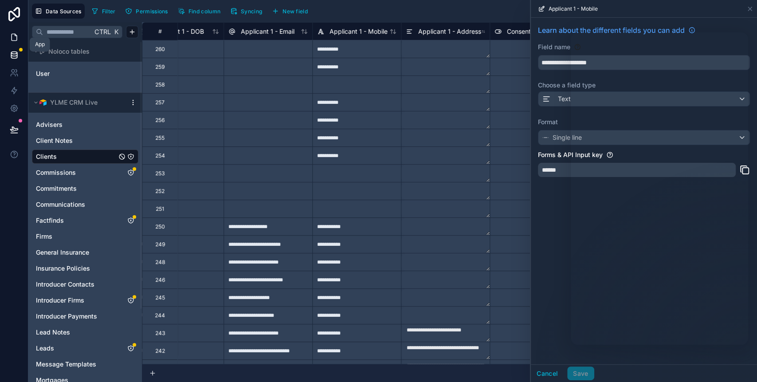
click at [12, 40] on icon at bounding box center [14, 37] width 5 height 7
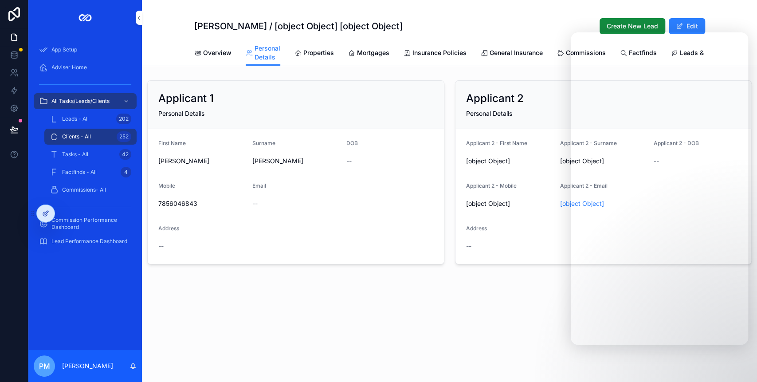
click at [47, 215] on icon at bounding box center [45, 214] width 4 height 4
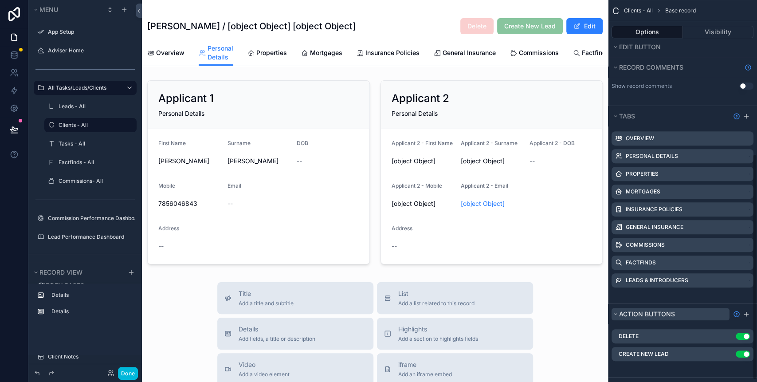
scroll to position [263, 0]
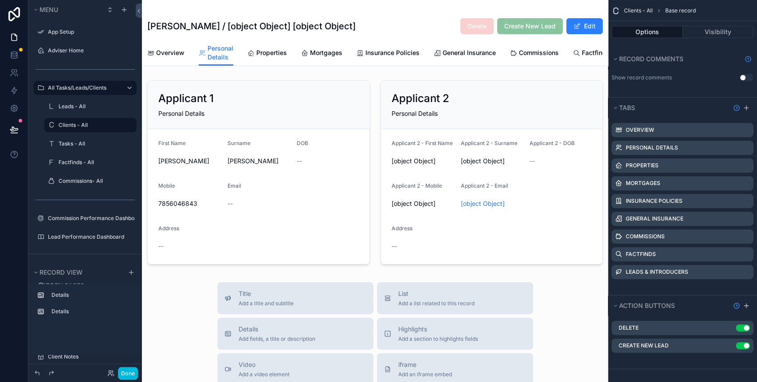
click at [0, 0] on icon "scrollable content" at bounding box center [0, 0] width 0 height 0
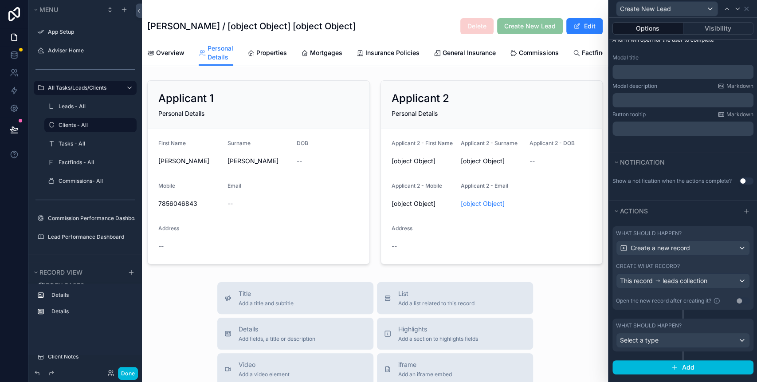
scroll to position [151, 0]
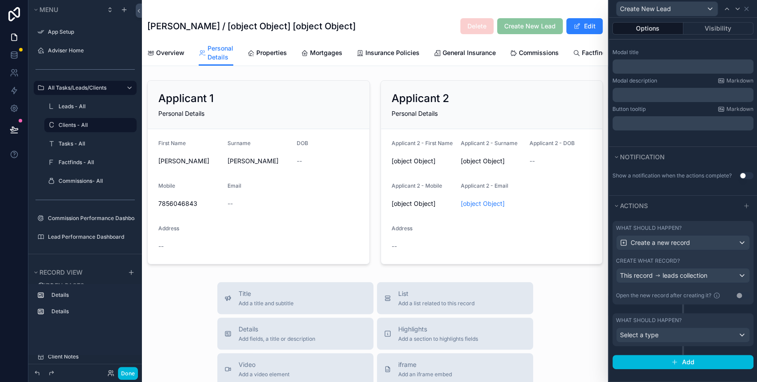
click at [735, 314] on div "What should happen? Select a type" at bounding box center [682, 329] width 141 height 33
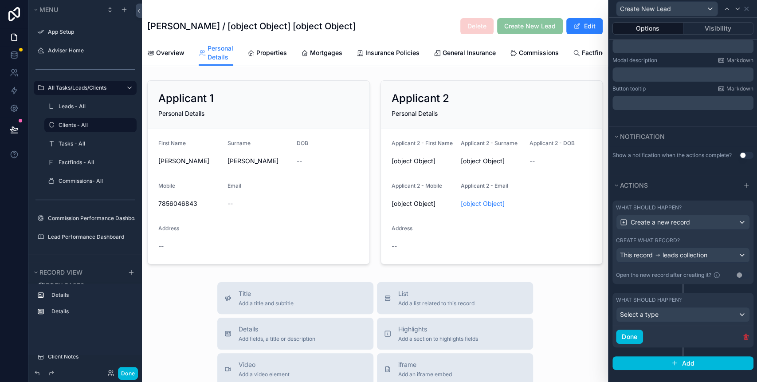
scroll to position [172, 0]
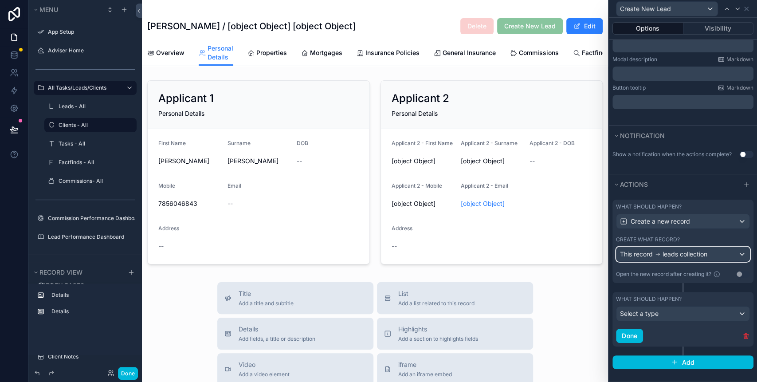
click at [732, 255] on div "This record leads collection" at bounding box center [682, 254] width 133 height 14
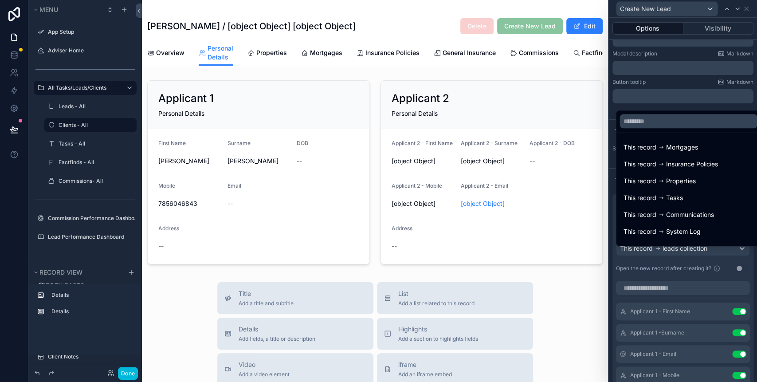
click at [617, 283] on div at bounding box center [683, 191] width 148 height 382
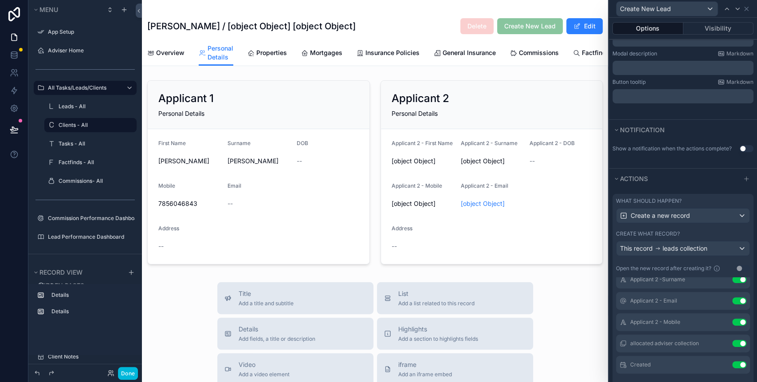
scroll to position [177, 0]
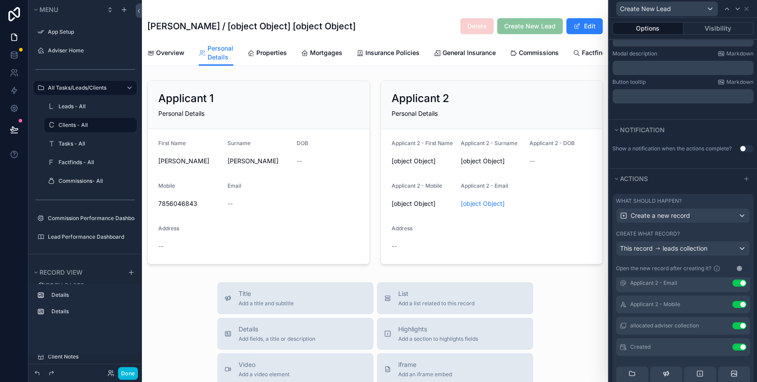
click at [0, 0] on icon at bounding box center [0, 0] width 0 height 0
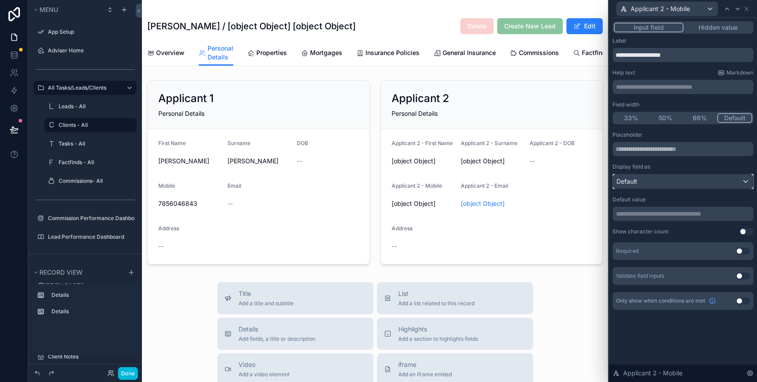
click at [664, 181] on div "Default" at bounding box center [683, 181] width 140 height 14
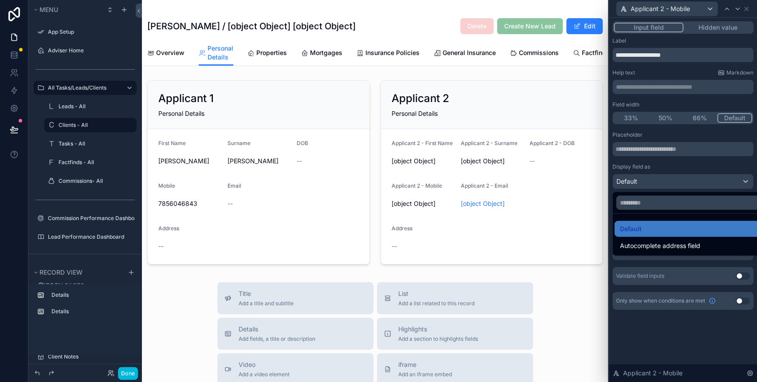
click at [666, 168] on div at bounding box center [683, 191] width 148 height 382
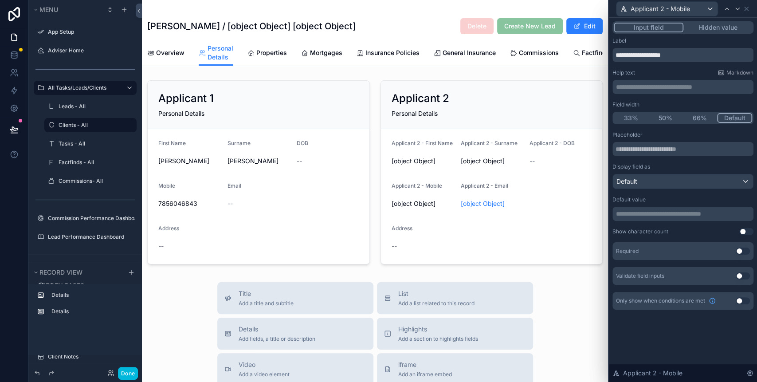
click at [683, 210] on p "**********" at bounding box center [684, 213] width 136 height 9
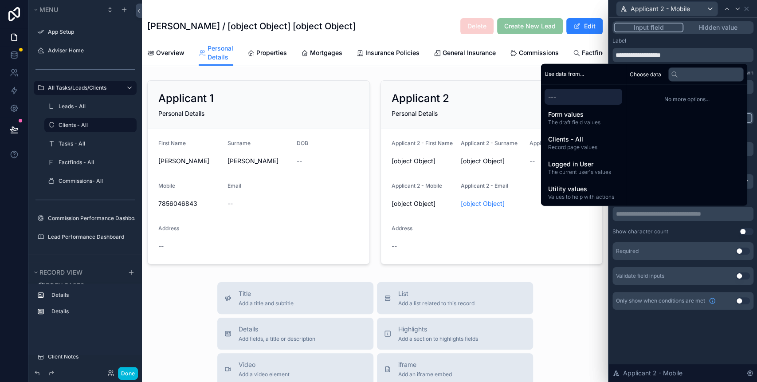
click at [683, 210] on p "**********" at bounding box center [684, 213] width 136 height 9
click at [682, 232] on div "Show character count Use setting" at bounding box center [682, 231] width 141 height 7
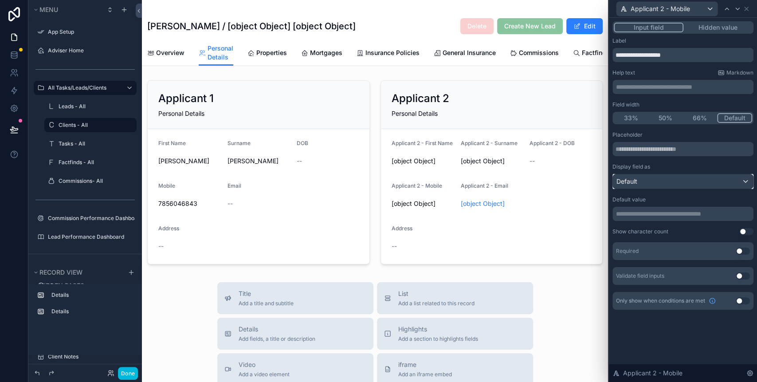
click at [673, 182] on div "Default" at bounding box center [683, 181] width 140 height 14
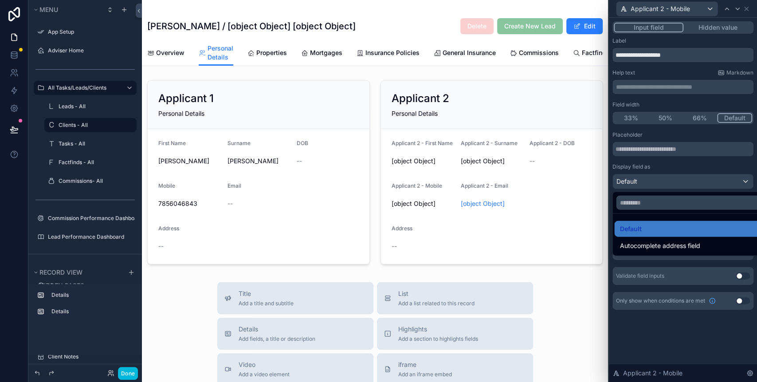
click at [668, 164] on div at bounding box center [683, 191] width 148 height 382
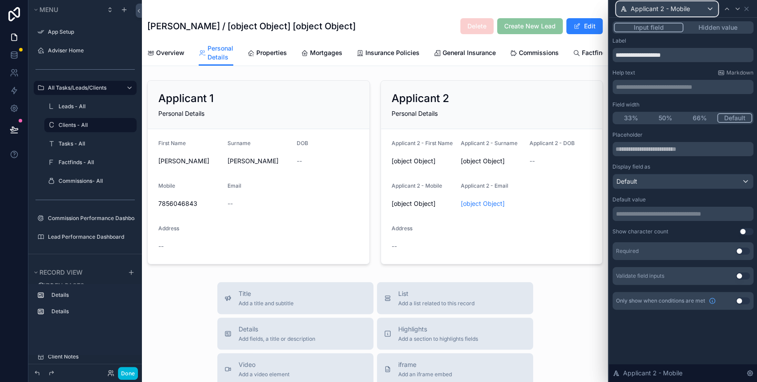
click at [690, 7] on div "Applicant 2 - Mobile" at bounding box center [666, 9] width 101 height 14
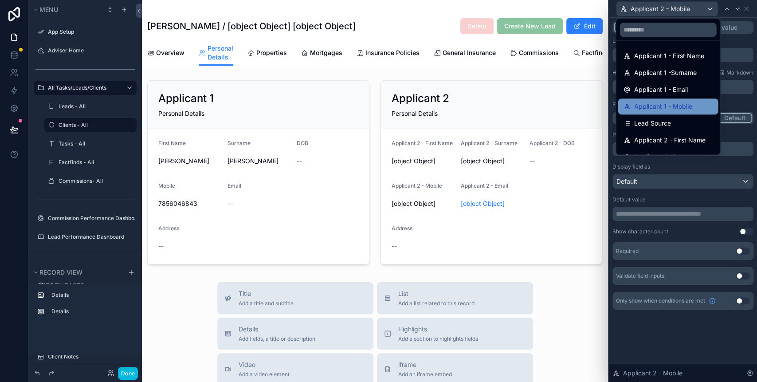
click at [691, 99] on div "Applicant 1 - Mobile" at bounding box center [668, 106] width 100 height 16
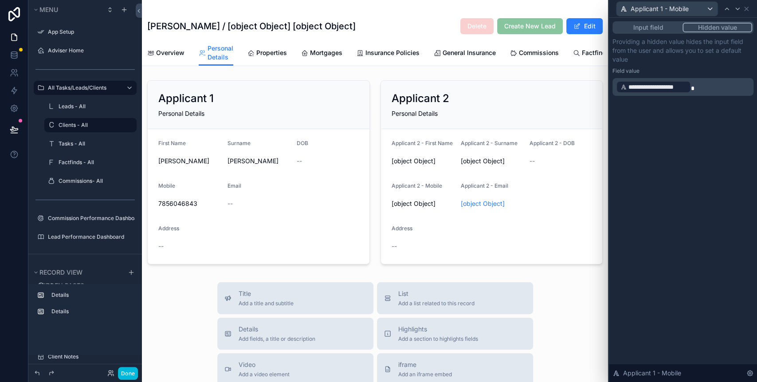
click at [647, 26] on button "Input field" at bounding box center [648, 28] width 69 height 10
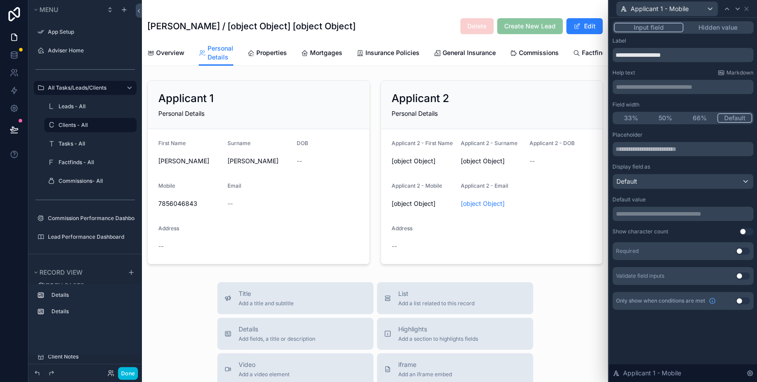
click at [727, 33] on div "Input field Hidden value" at bounding box center [682, 27] width 141 height 12
click at [727, 29] on button "Hidden value" at bounding box center [717, 28] width 69 height 10
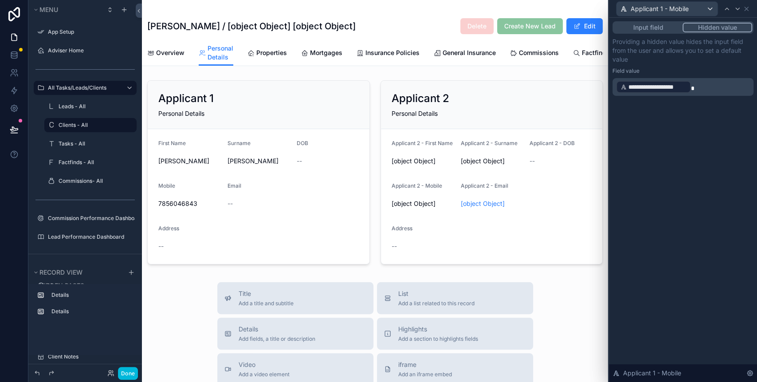
click at [751, 6] on div "Applicant 1 - Mobile" at bounding box center [682, 8] width 141 height 17
click at [747, 6] on icon at bounding box center [746, 8] width 7 height 7
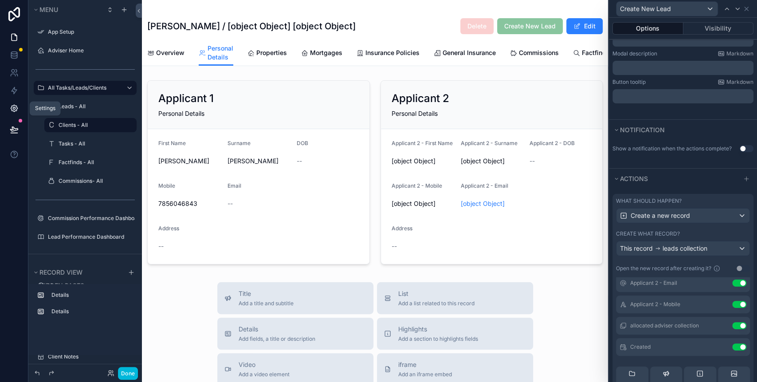
click at [14, 106] on icon at bounding box center [14, 108] width 9 height 9
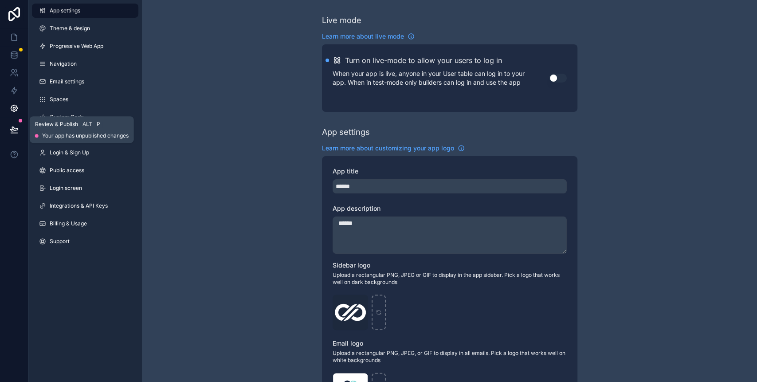
click at [14, 131] on icon at bounding box center [14, 129] width 9 height 9
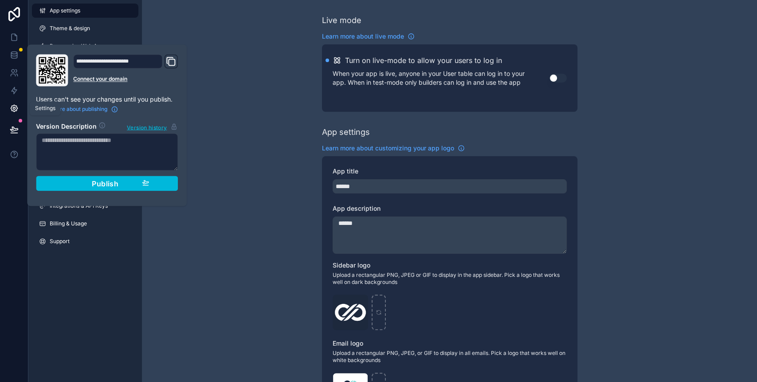
click at [13, 106] on icon at bounding box center [14, 108] width 7 height 7
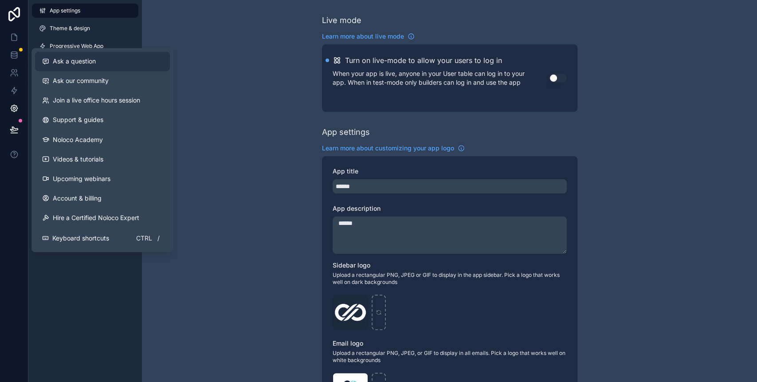
click at [63, 61] on span "Ask a question" at bounding box center [74, 61] width 43 height 9
